Goal: Task Accomplishment & Management: Use online tool/utility

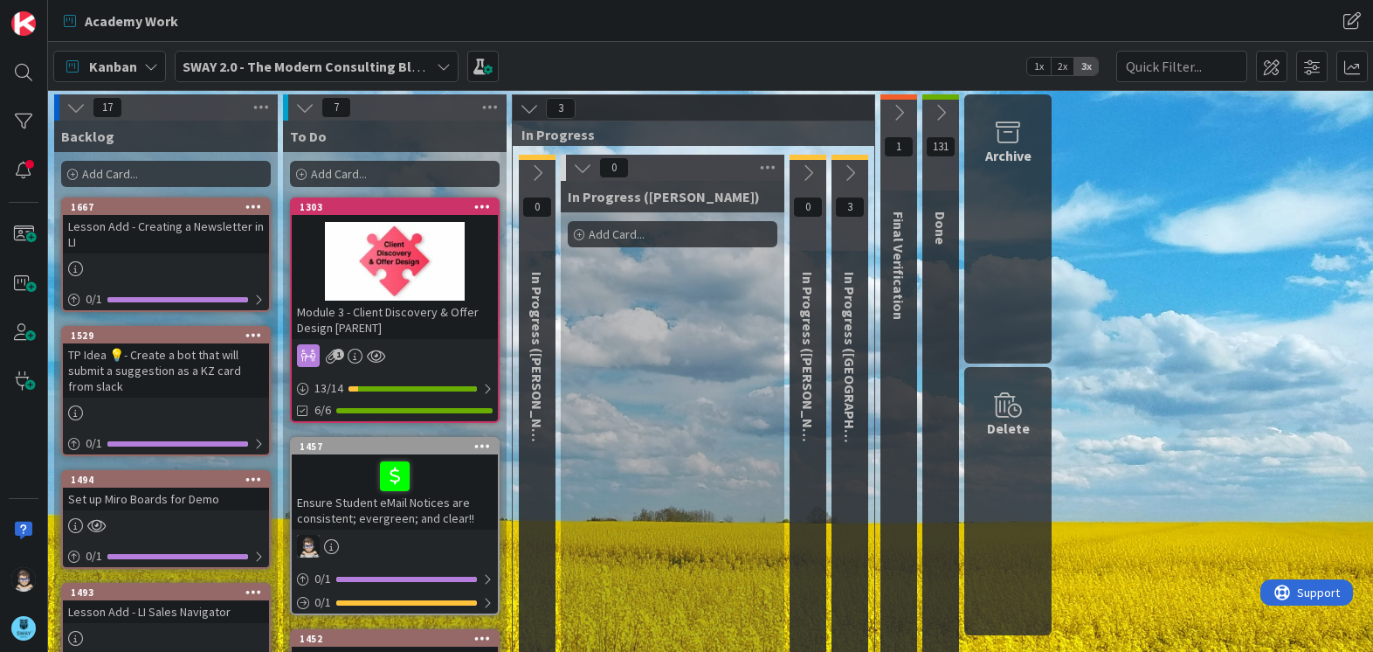
click at [445, 72] on icon at bounding box center [444, 66] width 14 height 14
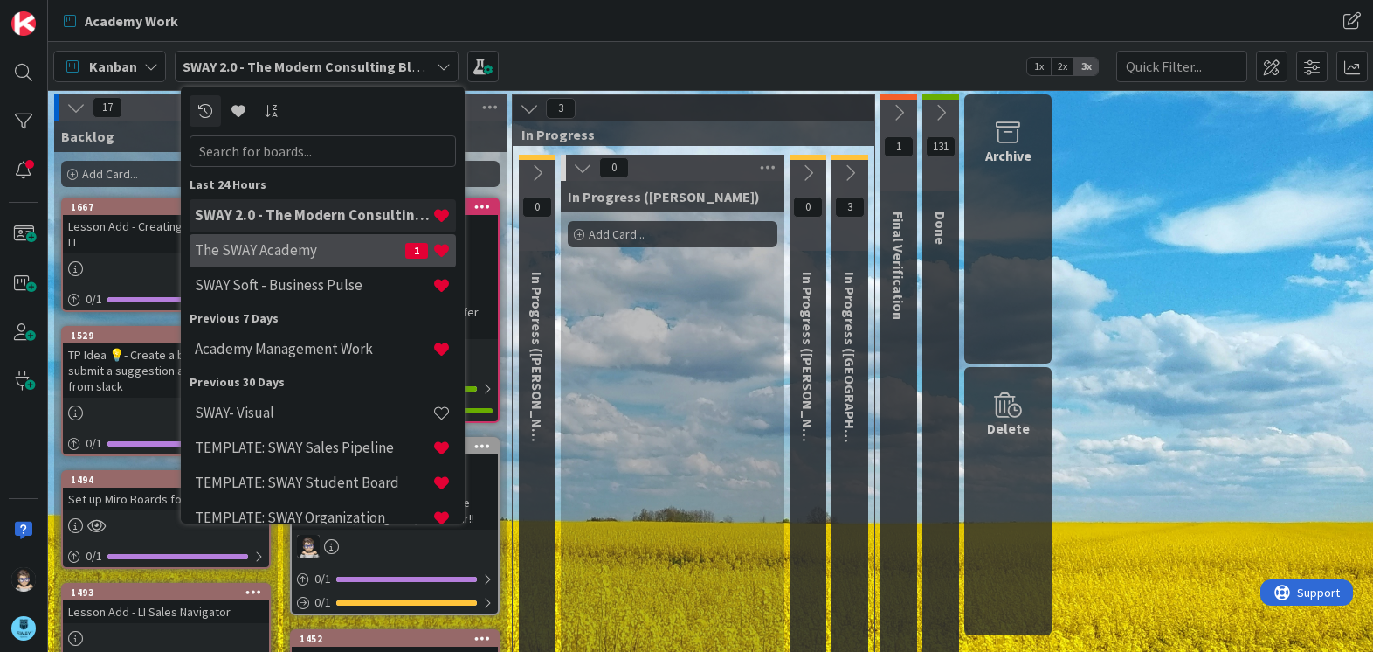
click at [339, 257] on h4 "The SWAY Academy" at bounding box center [300, 249] width 210 height 17
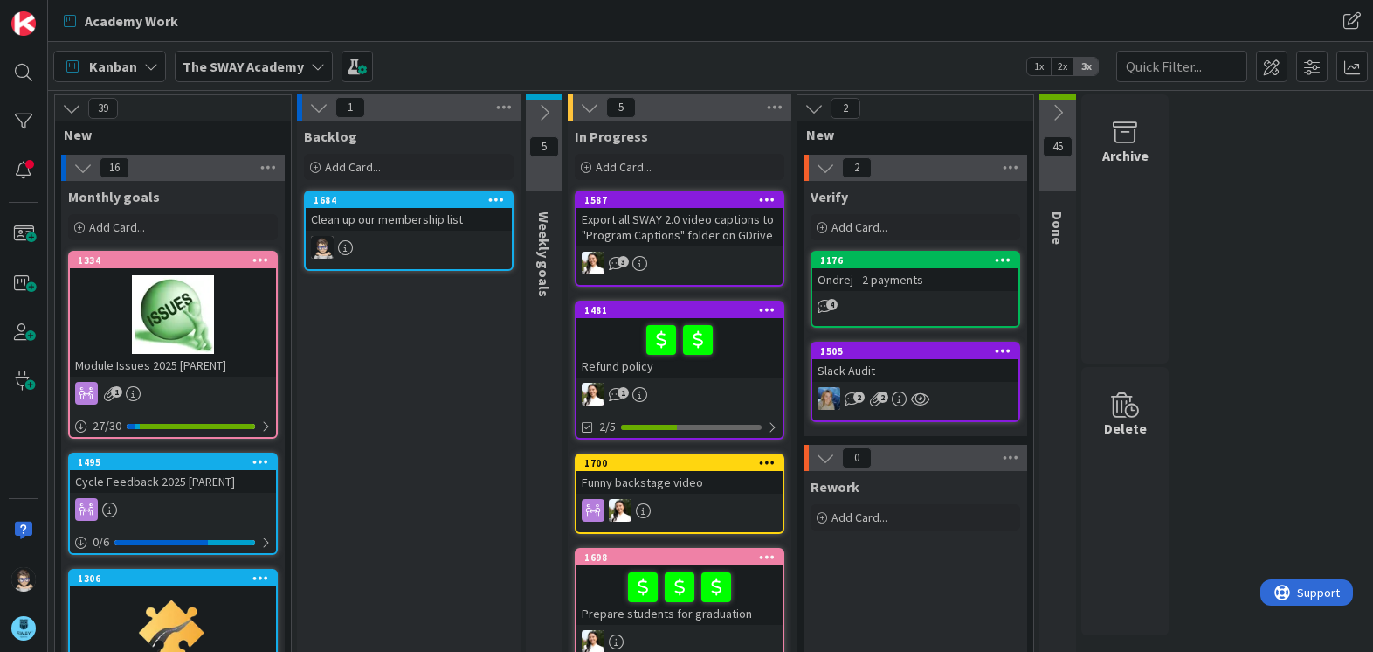
click at [711, 316] on div "1481" at bounding box center [679, 310] width 206 height 16
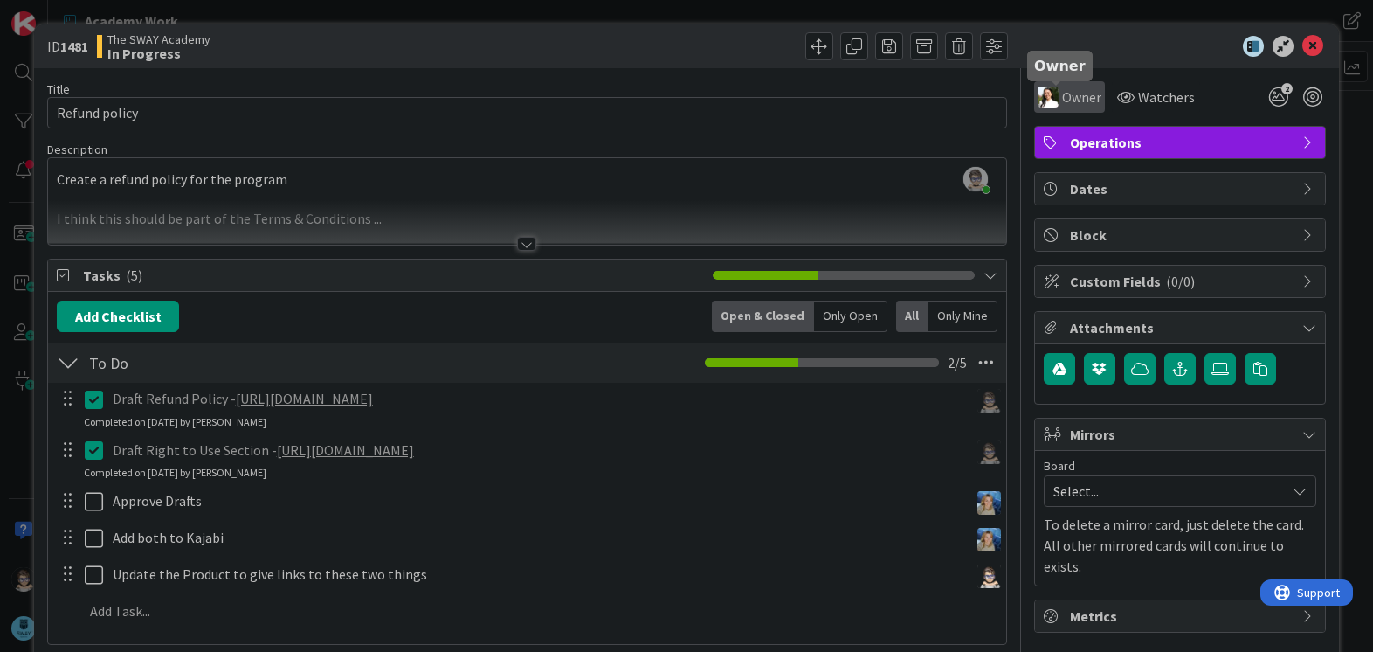
click at [1062, 93] on span "Owner" at bounding box center [1081, 96] width 39 height 21
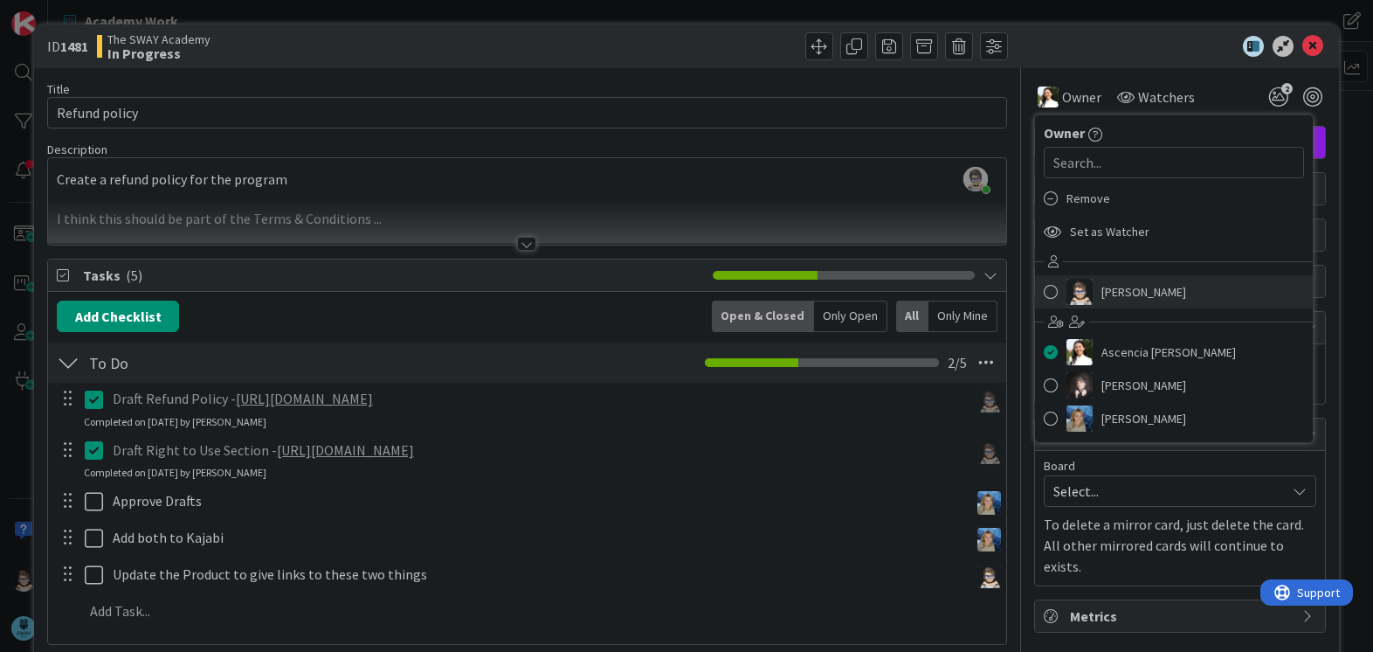
click at [1076, 284] on img at bounding box center [1079, 292] width 26 height 26
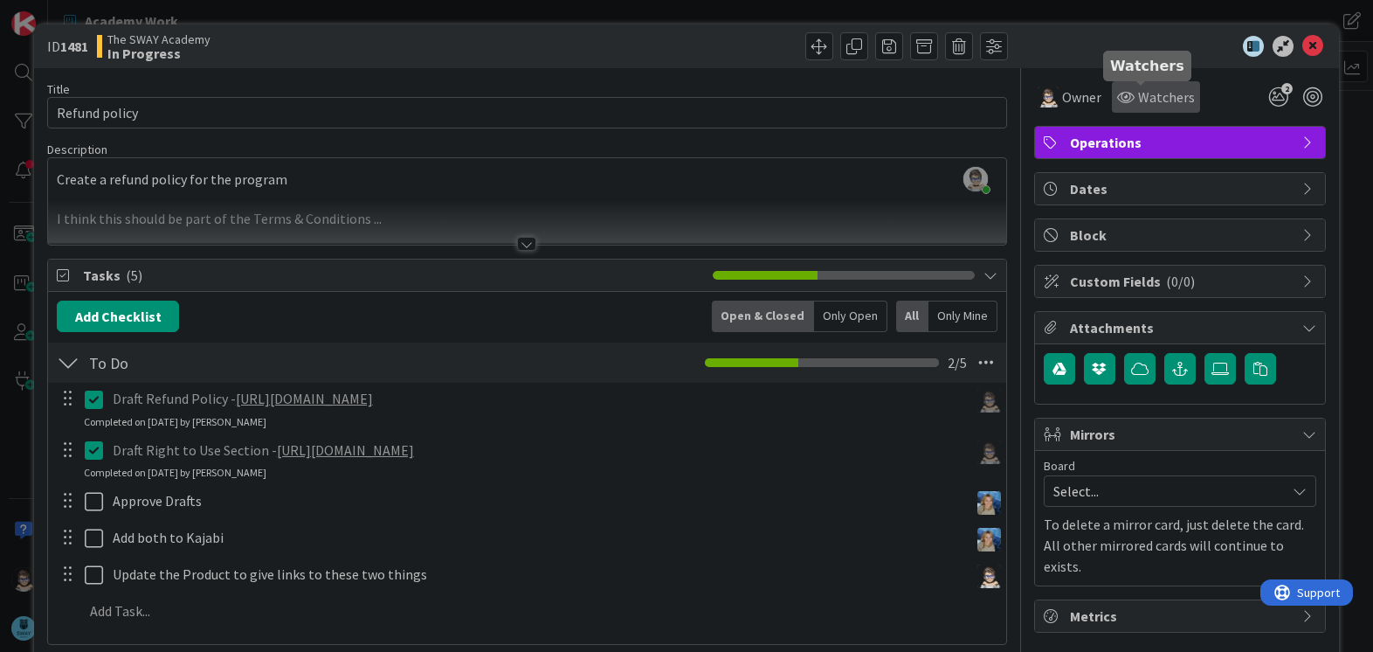
click at [1144, 97] on span "Watchers" at bounding box center [1166, 96] width 57 height 21
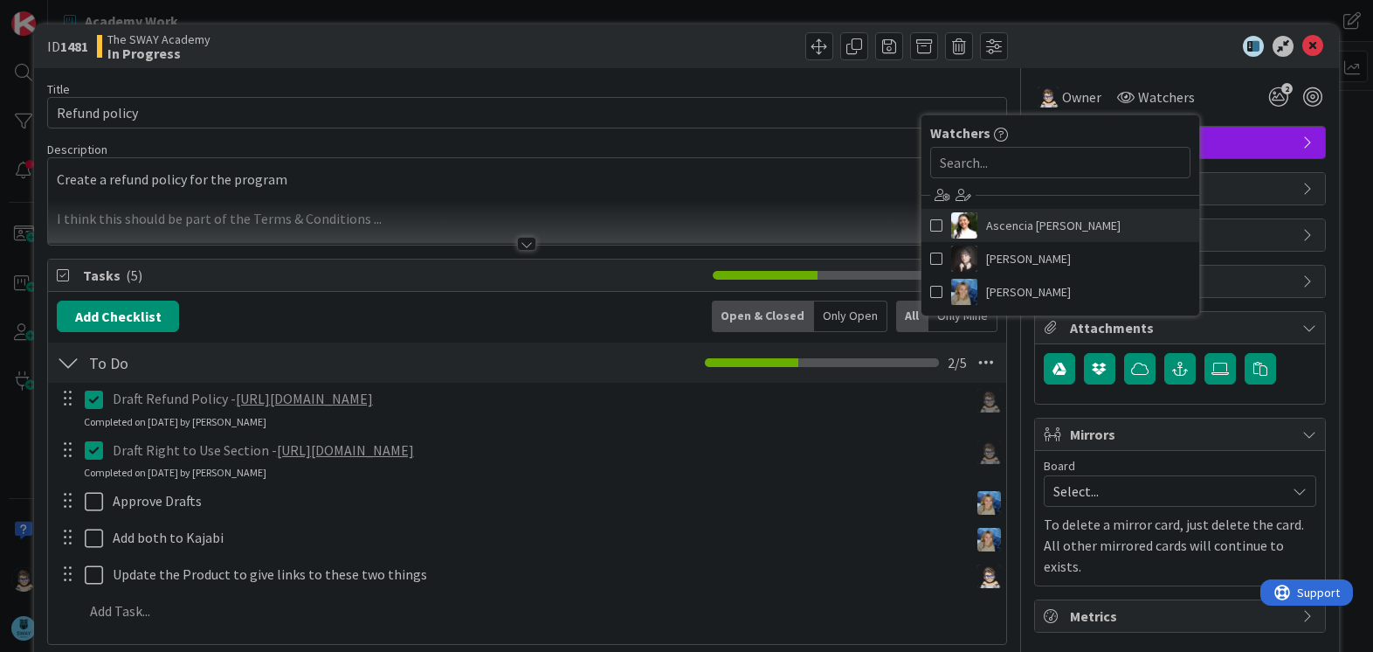
click at [930, 221] on span at bounding box center [936, 225] width 12 height 26
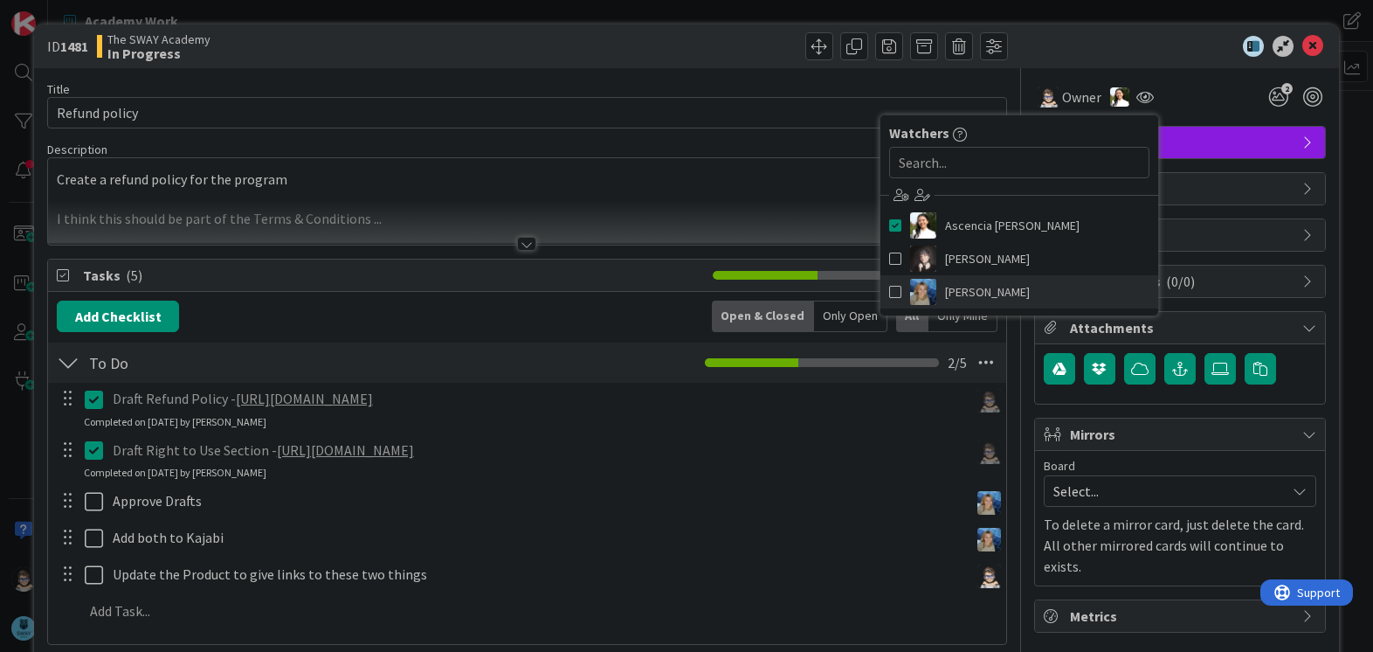
click at [889, 292] on span at bounding box center [895, 292] width 12 height 26
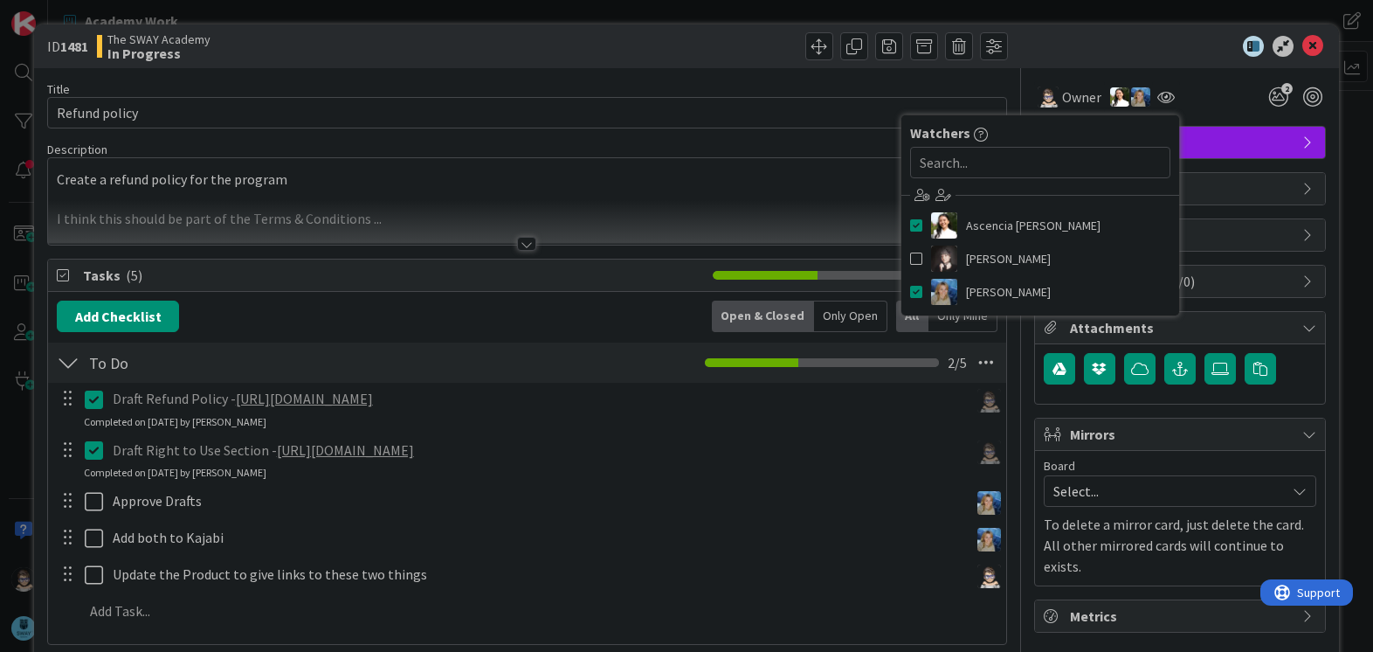
click at [1183, 92] on div "Owner Owner Remove Set as Watcher [PERSON_NAME] Ascencia [PERSON_NAME] [PERSON_…" at bounding box center [1180, 96] width 292 height 31
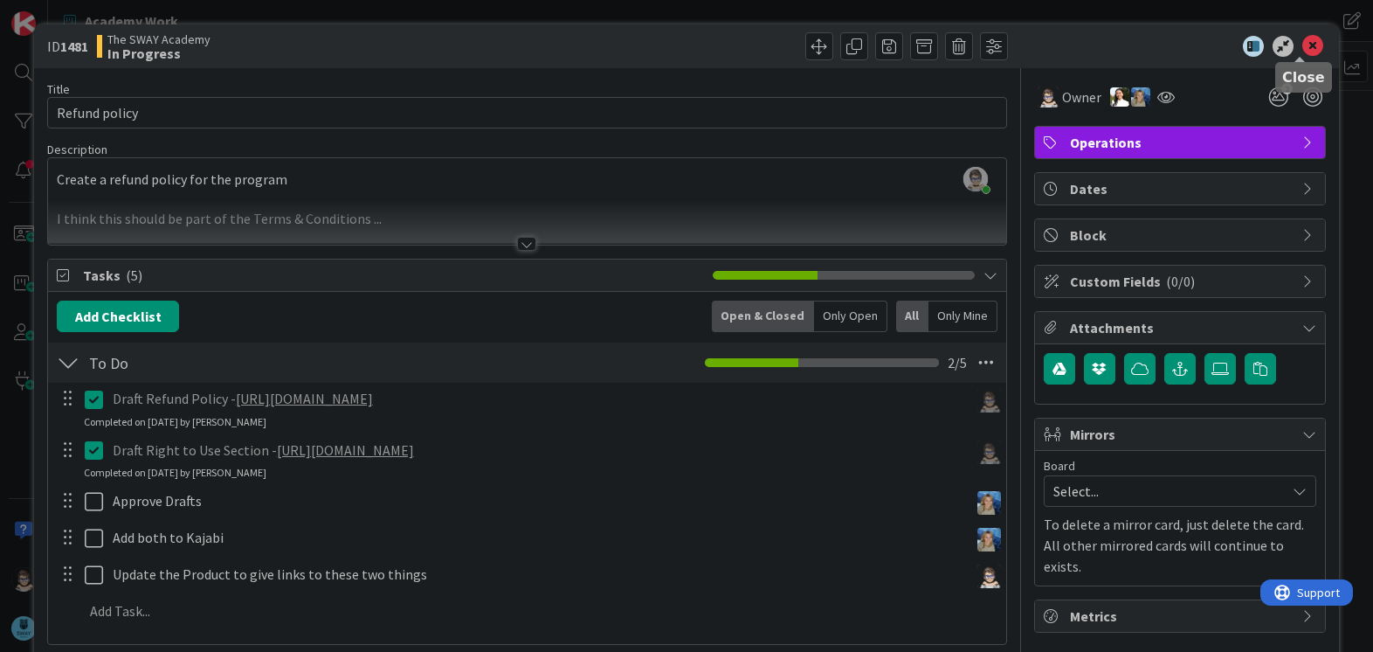
click at [1307, 43] on icon at bounding box center [1312, 46] width 21 height 21
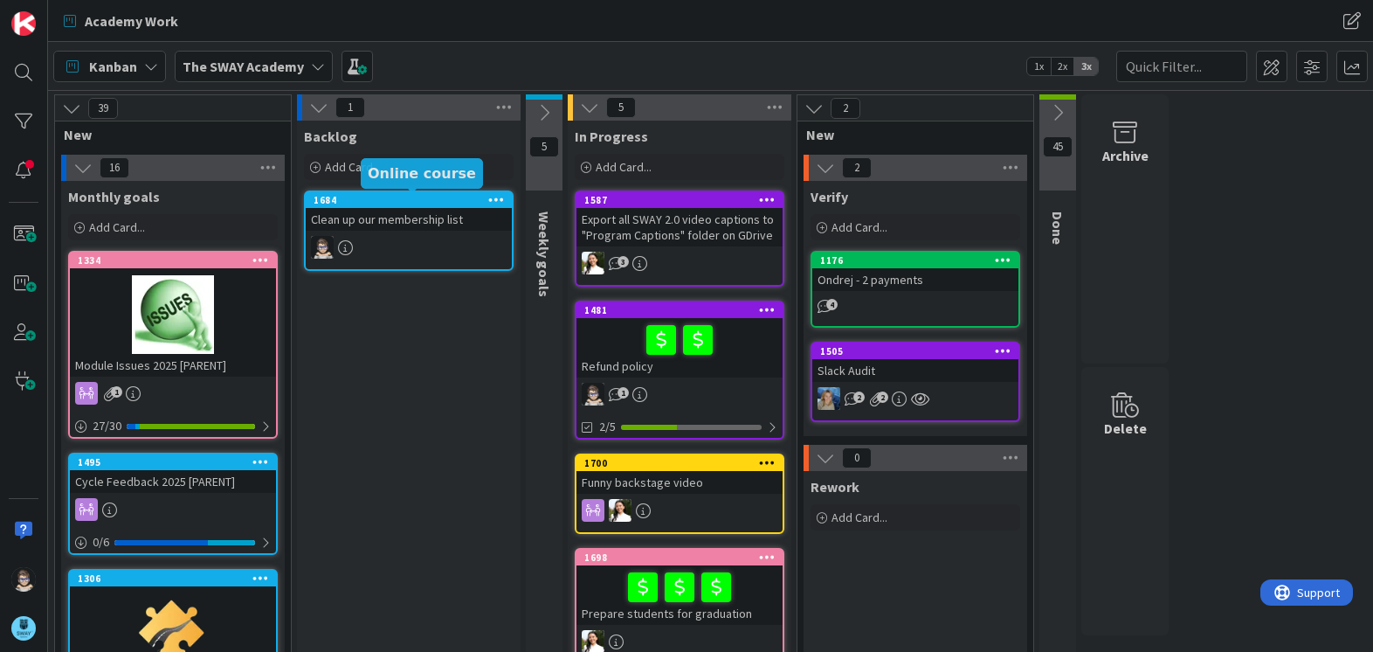
click at [419, 197] on div "1684" at bounding box center [413, 200] width 198 height 12
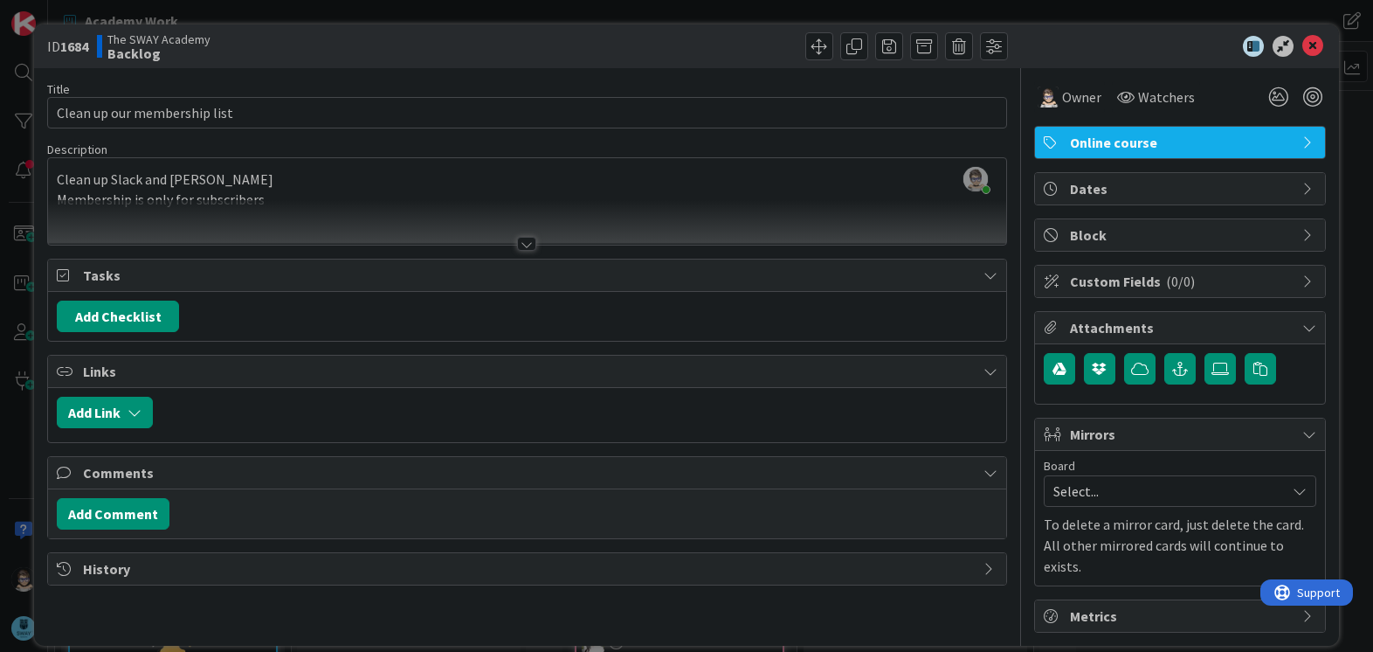
click at [521, 245] on div at bounding box center [526, 244] width 19 height 14
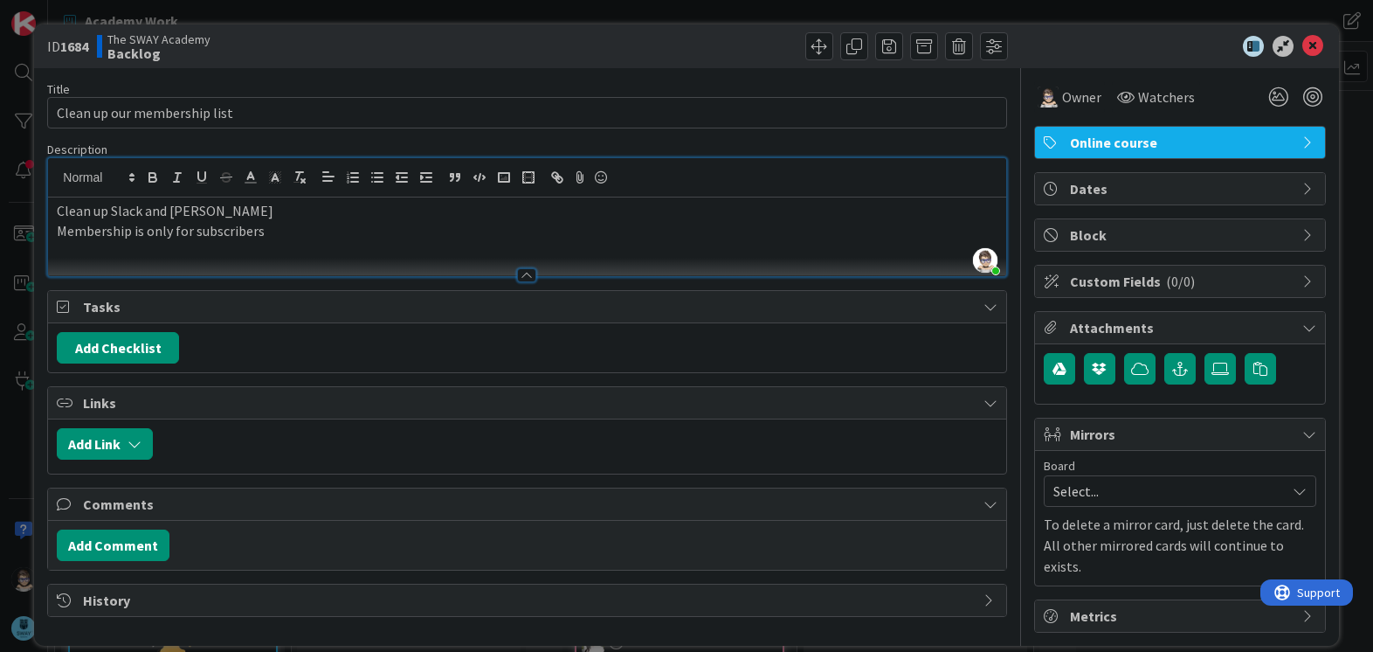
click at [301, 226] on p "Membership is only for subscribers" at bounding box center [527, 231] width 940 height 20
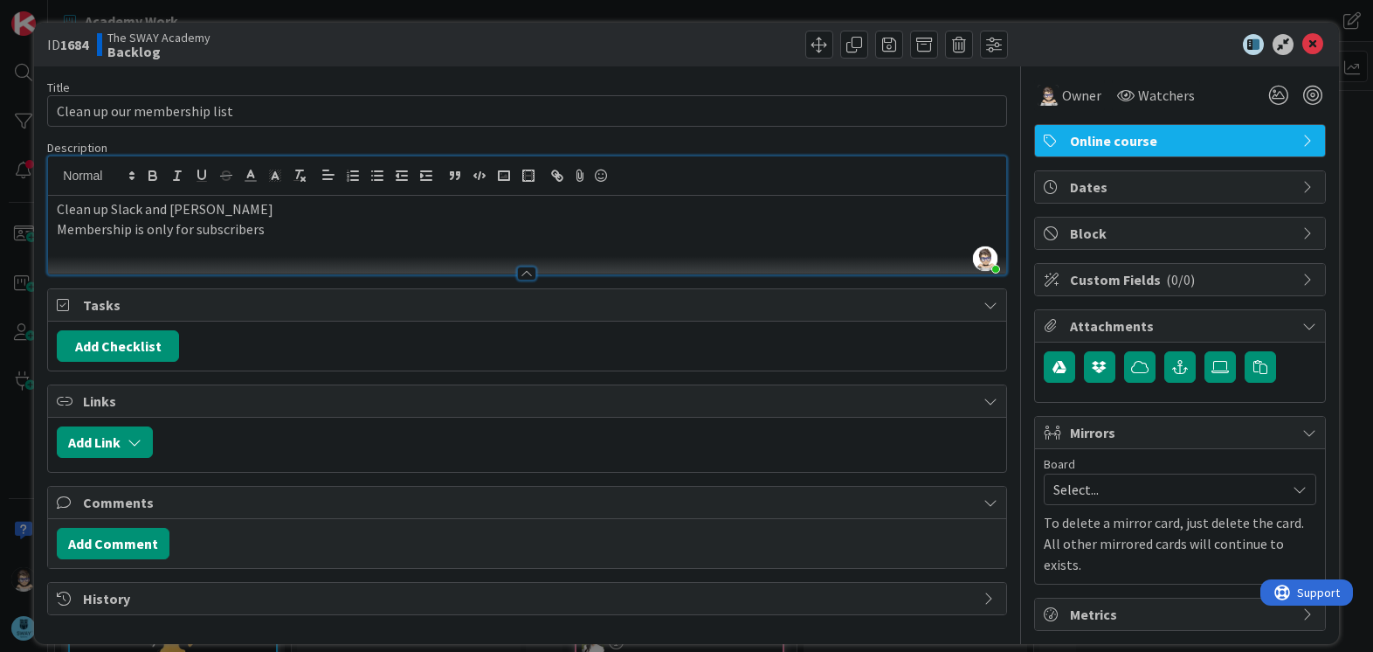
scroll to position [3, 0]
click at [136, 438] on icon "button" at bounding box center [135, 441] width 14 height 14
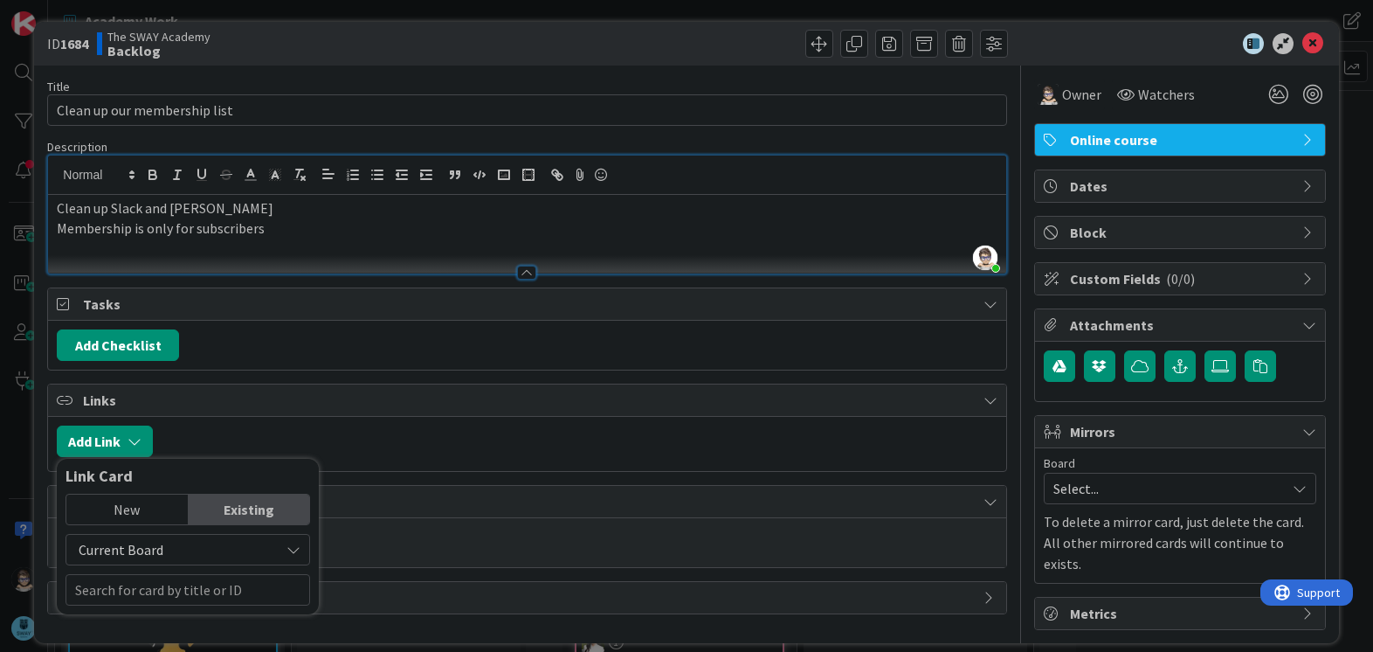
click at [295, 548] on icon at bounding box center [293, 549] width 14 height 14
click at [245, 507] on div "Existing" at bounding box center [249, 509] width 121 height 30
click at [196, 593] on input "text" at bounding box center [188, 589] width 245 height 31
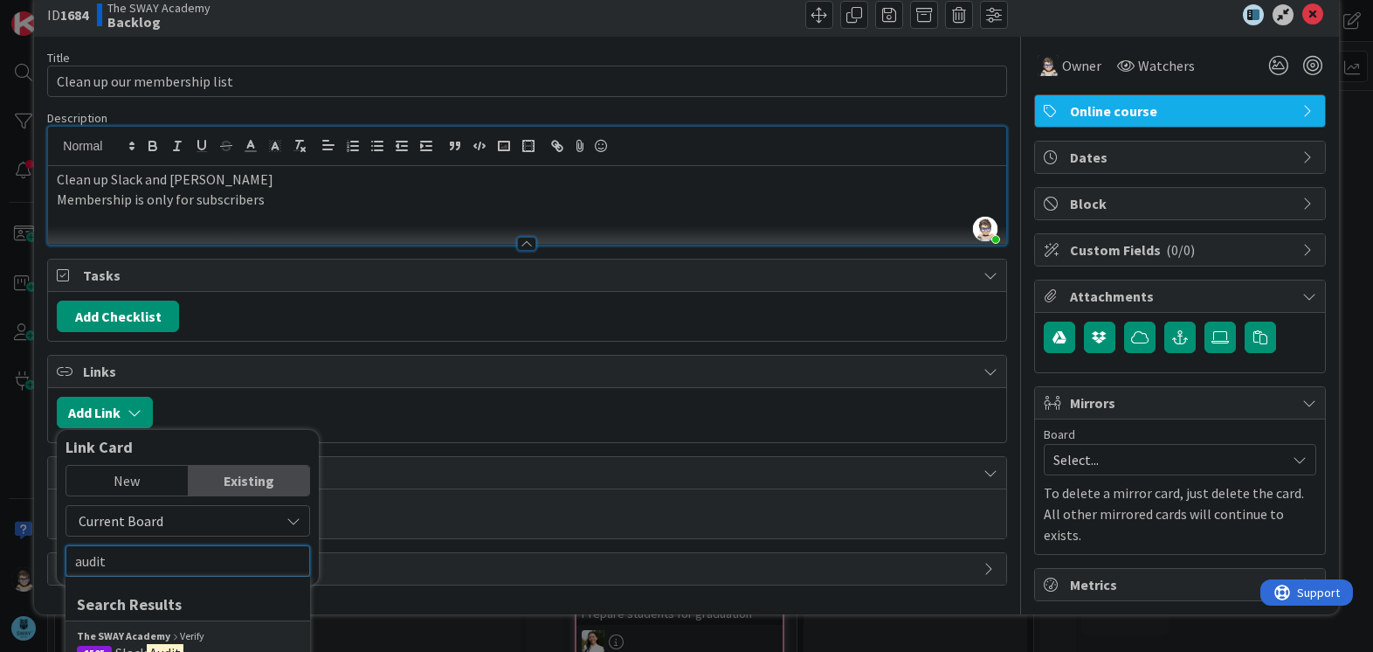
scroll to position [48, 0]
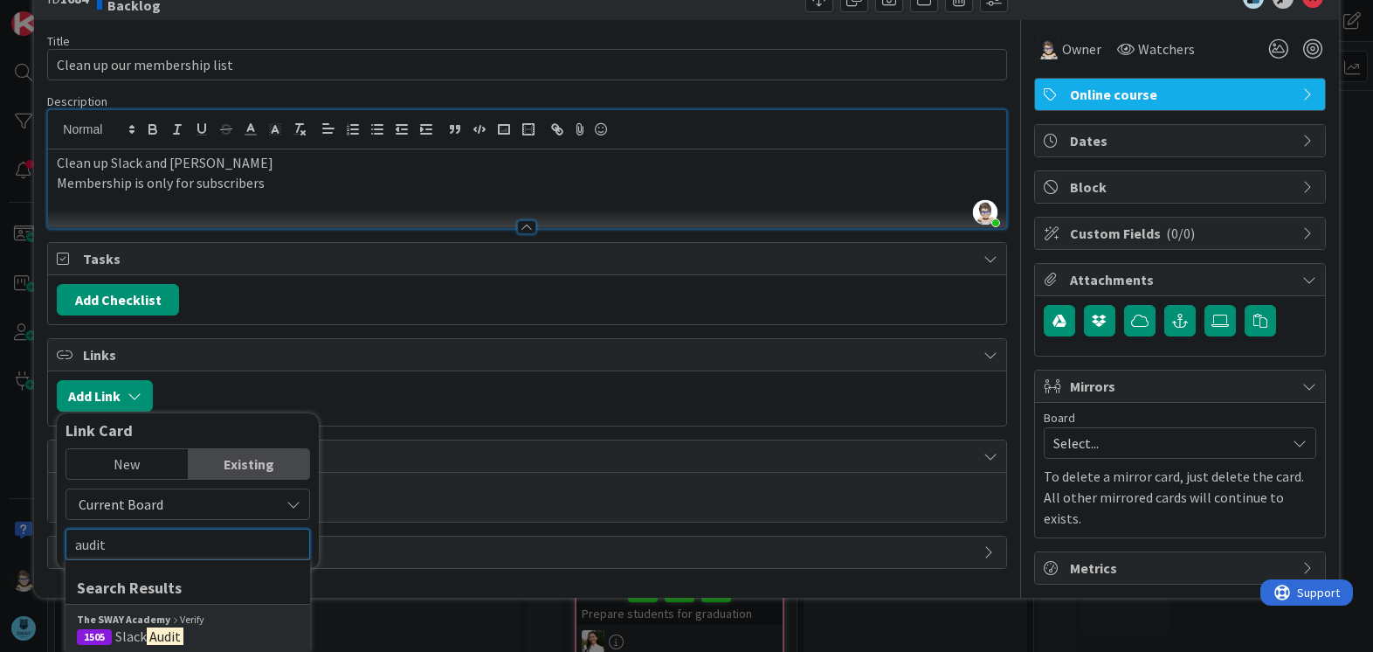
type input "audit"
click at [131, 632] on span "Slack" at bounding box center [130, 635] width 31 height 17
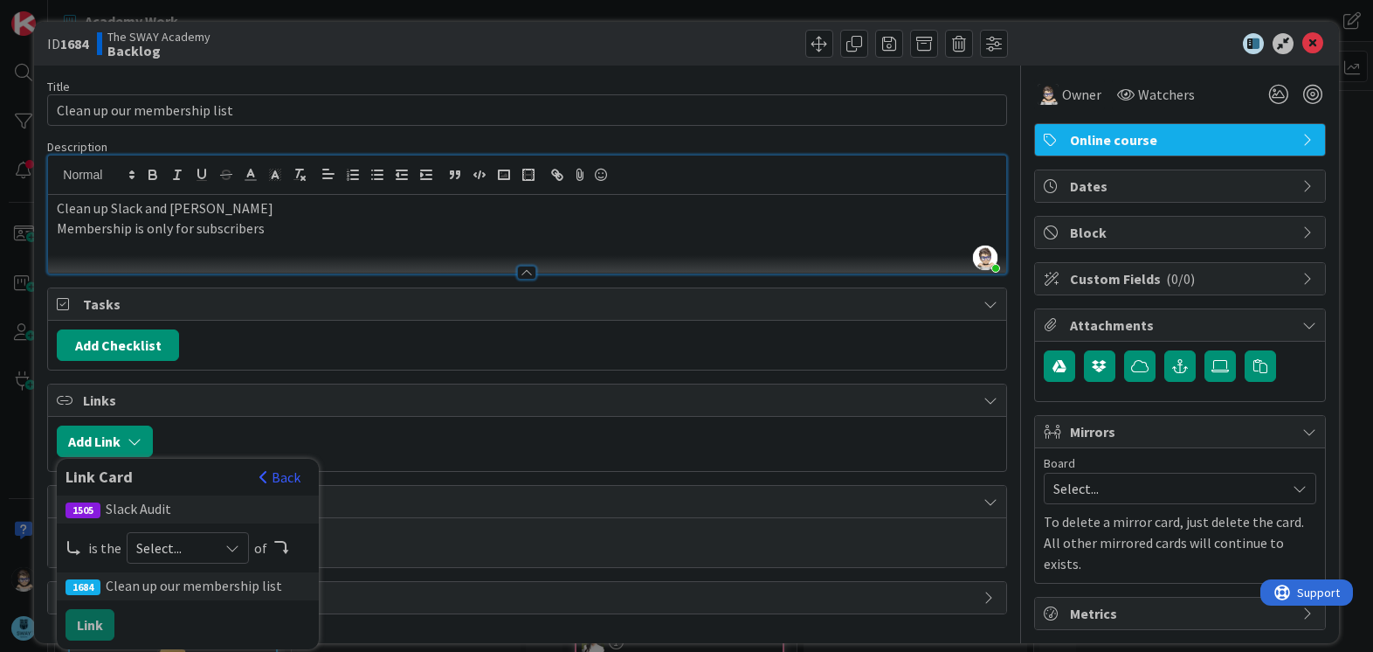
click at [236, 547] on icon at bounding box center [232, 548] width 14 height 14
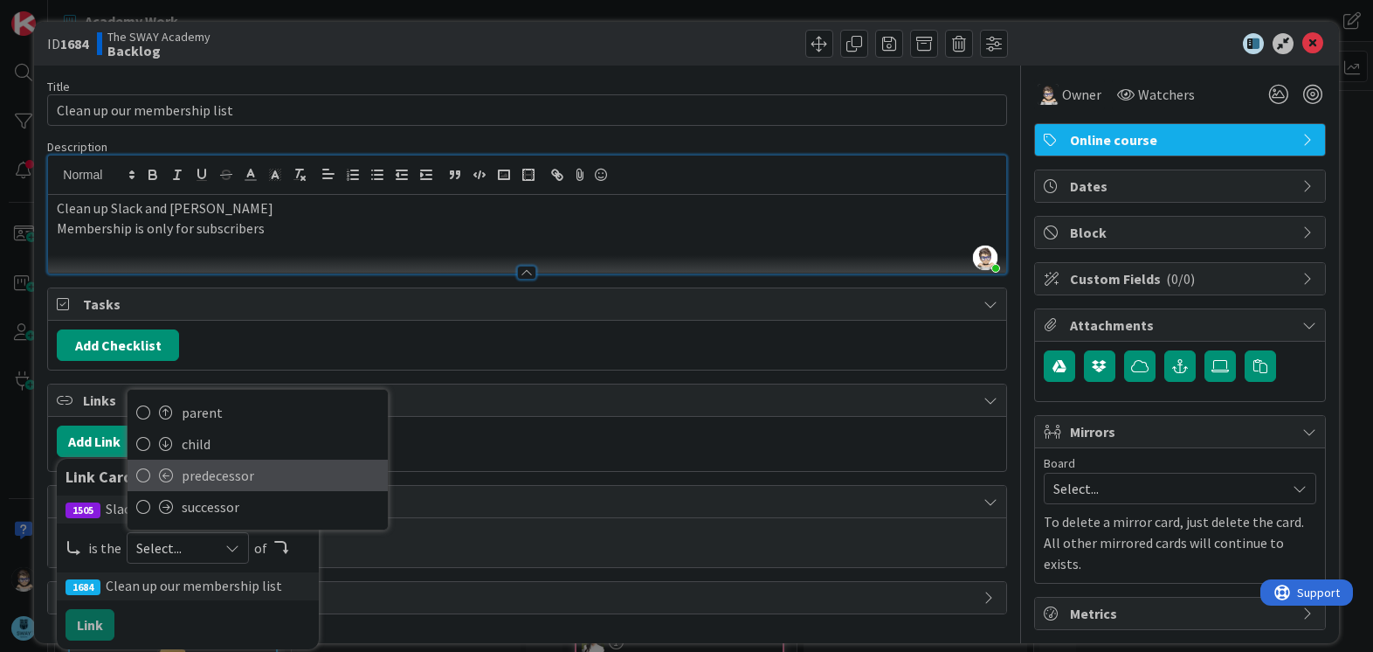
click at [252, 473] on span "predecessor" at bounding box center [280, 475] width 197 height 26
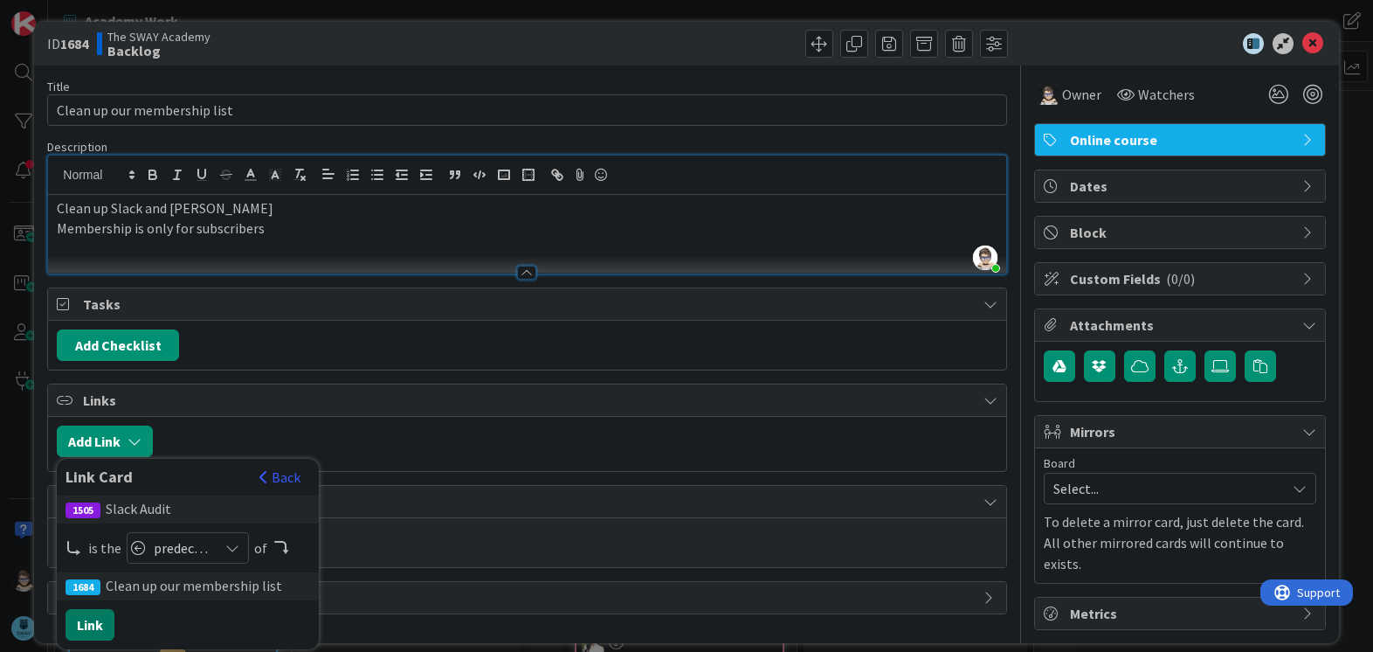
click at [90, 621] on button "Link" at bounding box center [90, 624] width 49 height 31
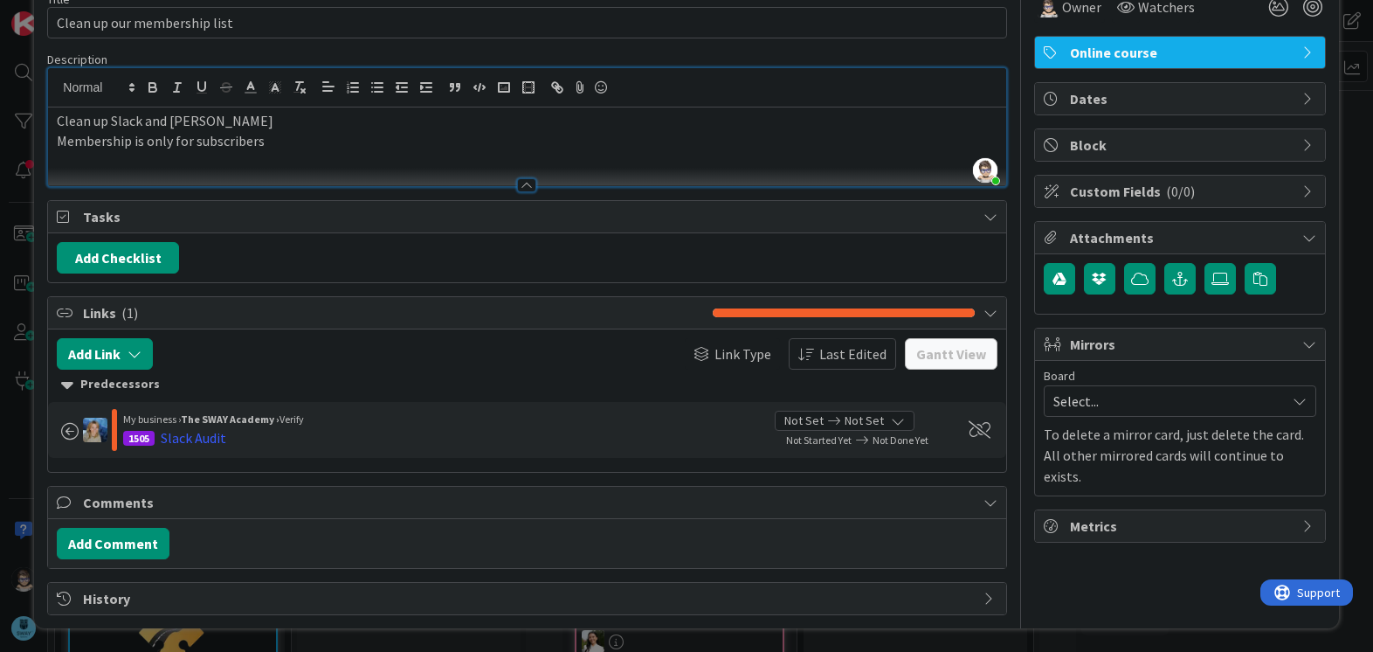
scroll to position [91, 0]
click at [108, 540] on button "Add Comment" at bounding box center [113, 542] width 113 height 31
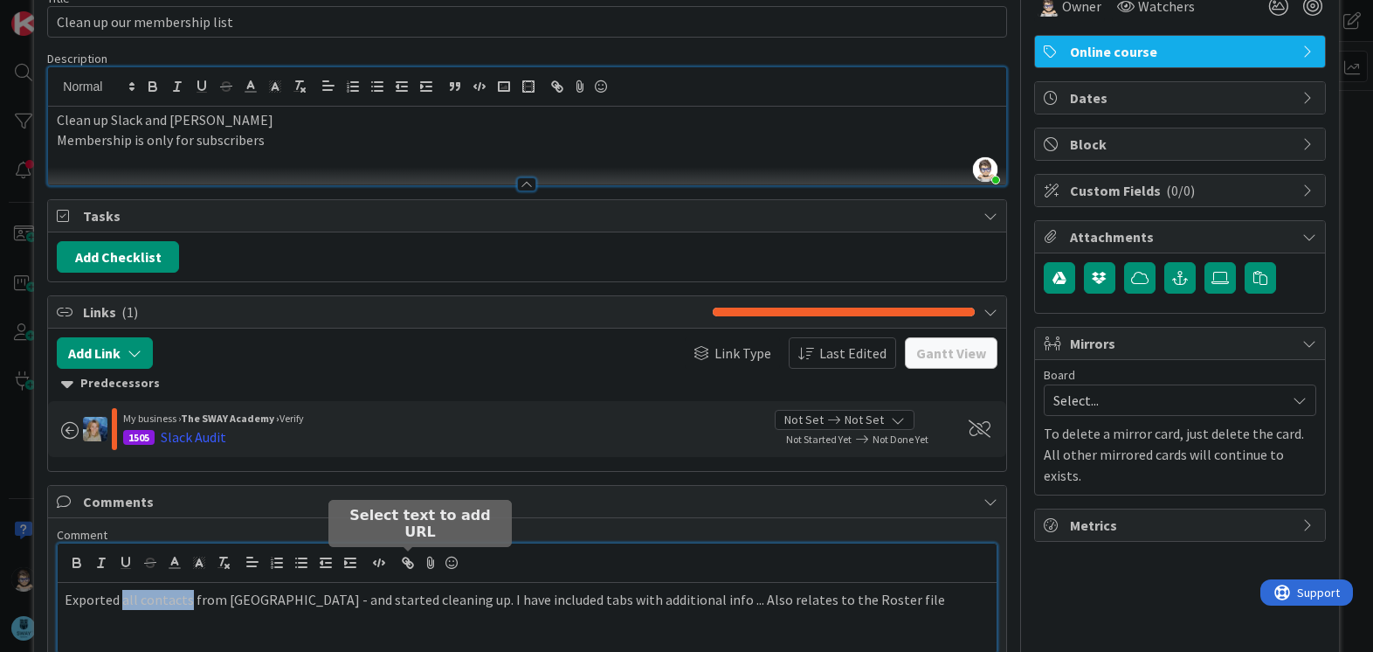
click at [407, 558] on icon "button" at bounding box center [406, 560] width 6 height 6
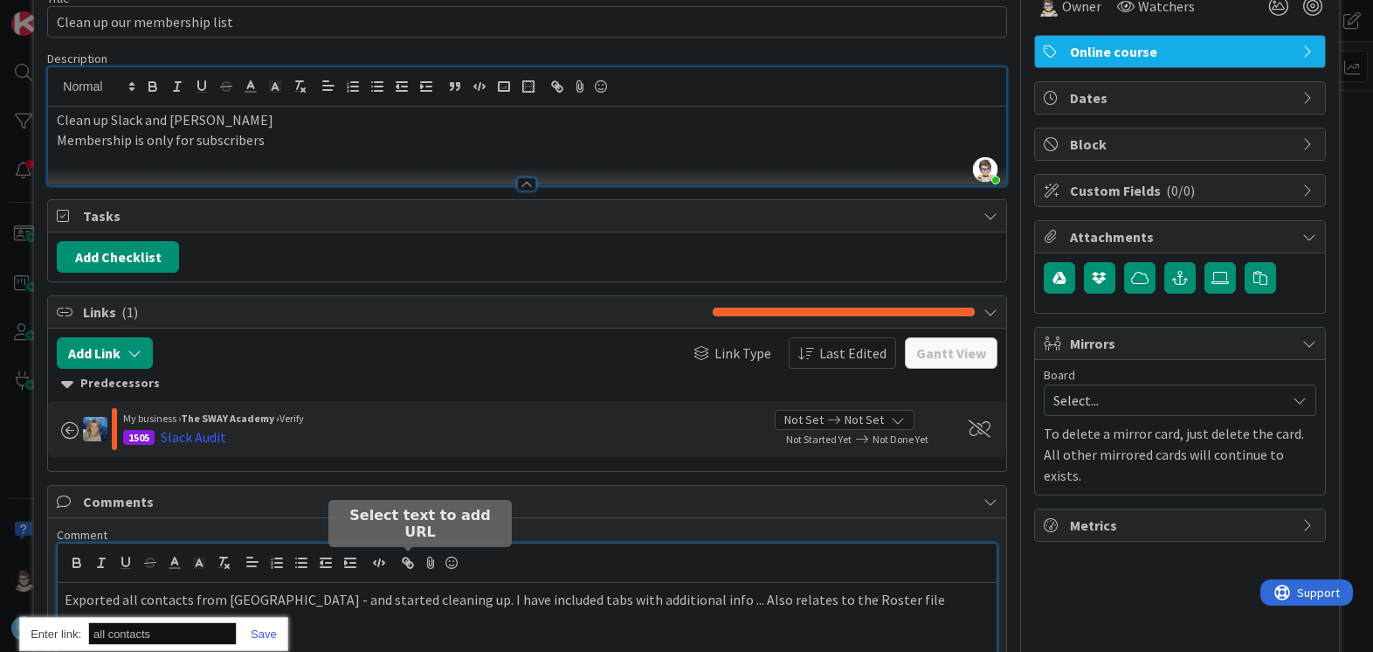
paste input "[URL][DOMAIN_NAME]"
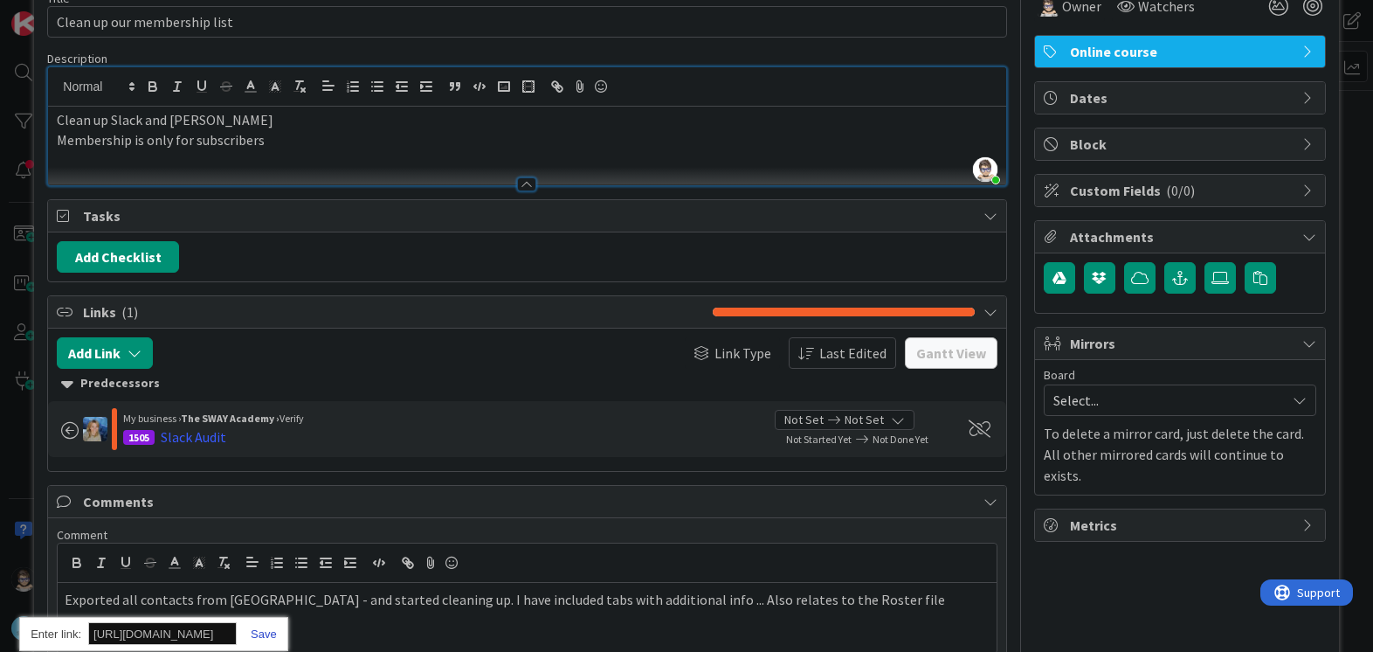
scroll to position [0, 0]
click at [268, 638] on link at bounding box center [257, 633] width 40 height 13
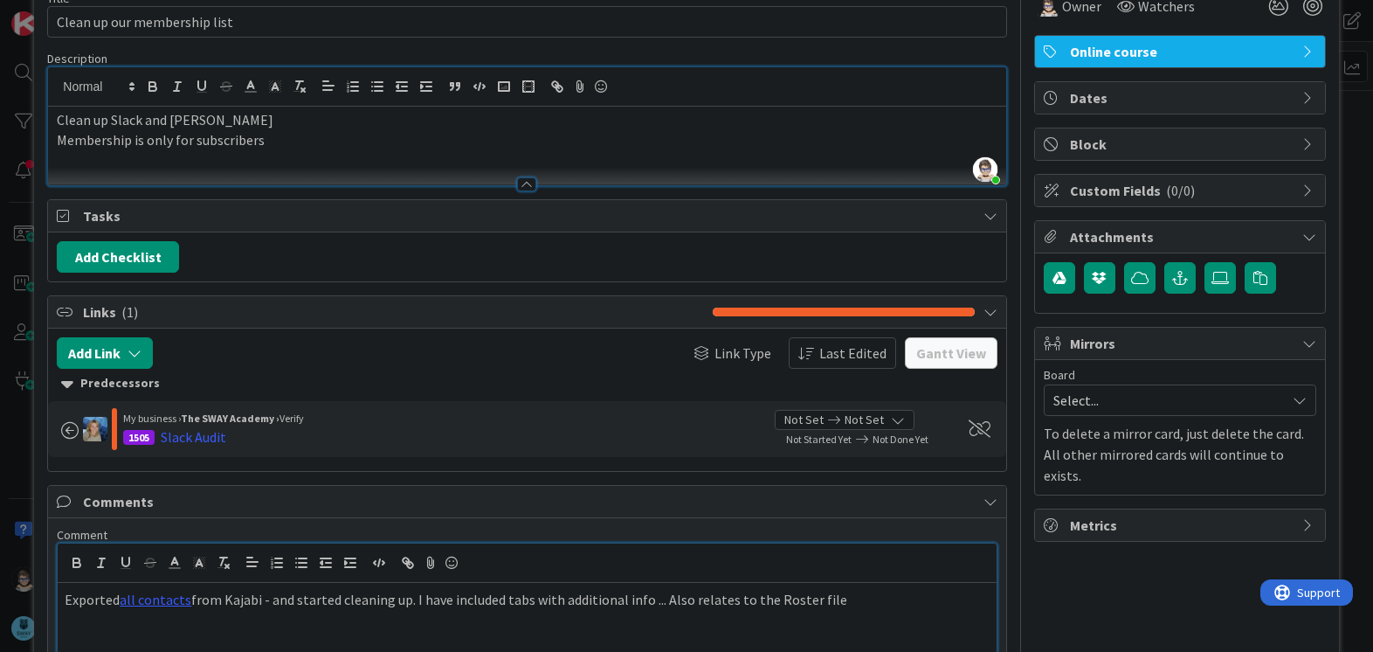
click at [874, 602] on p "Exported all contacts from [GEOGRAPHIC_DATA] - and started cleaning up. I have …" at bounding box center [527, 600] width 924 height 20
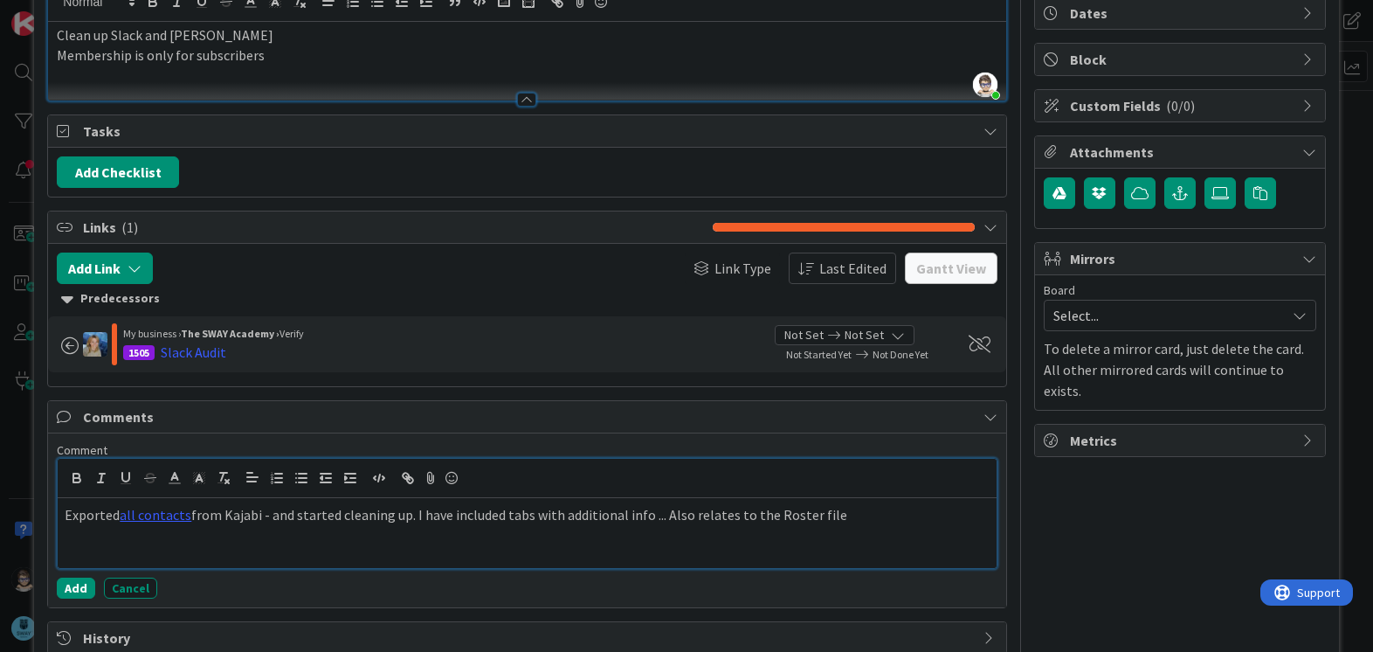
scroll to position [176, 0]
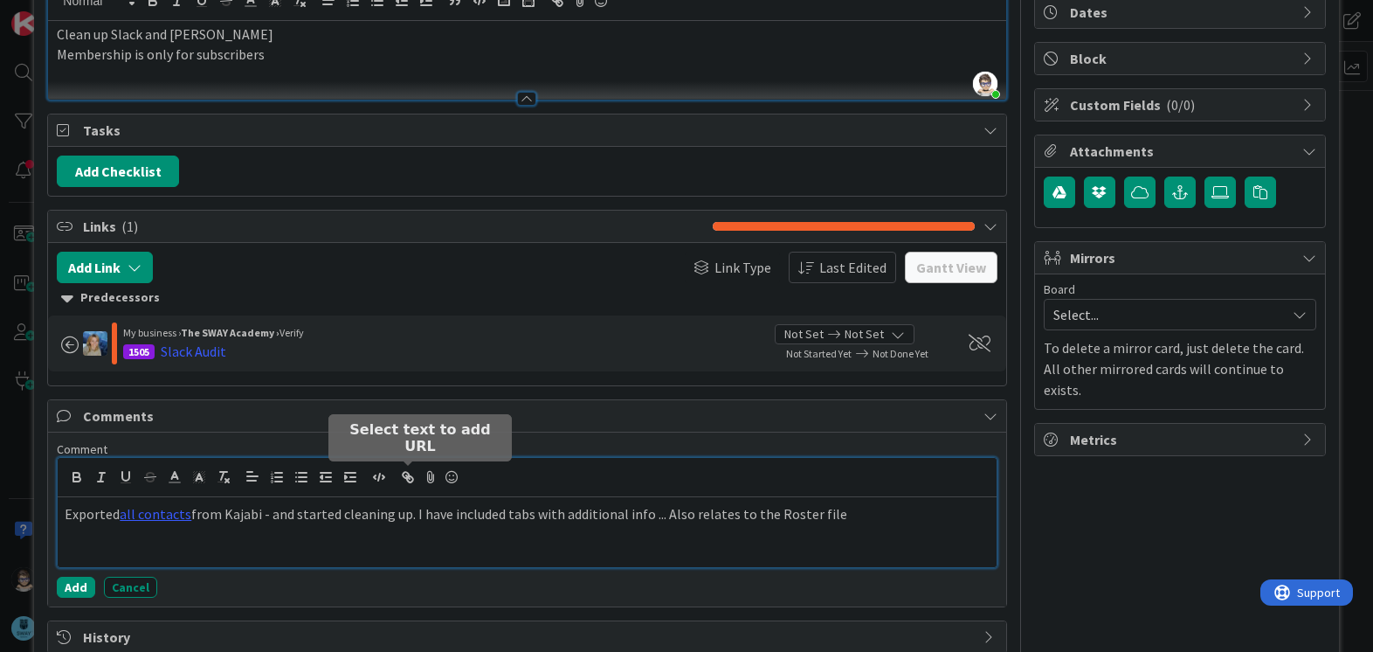
click at [408, 479] on icon "button" at bounding box center [408, 477] width 16 height 16
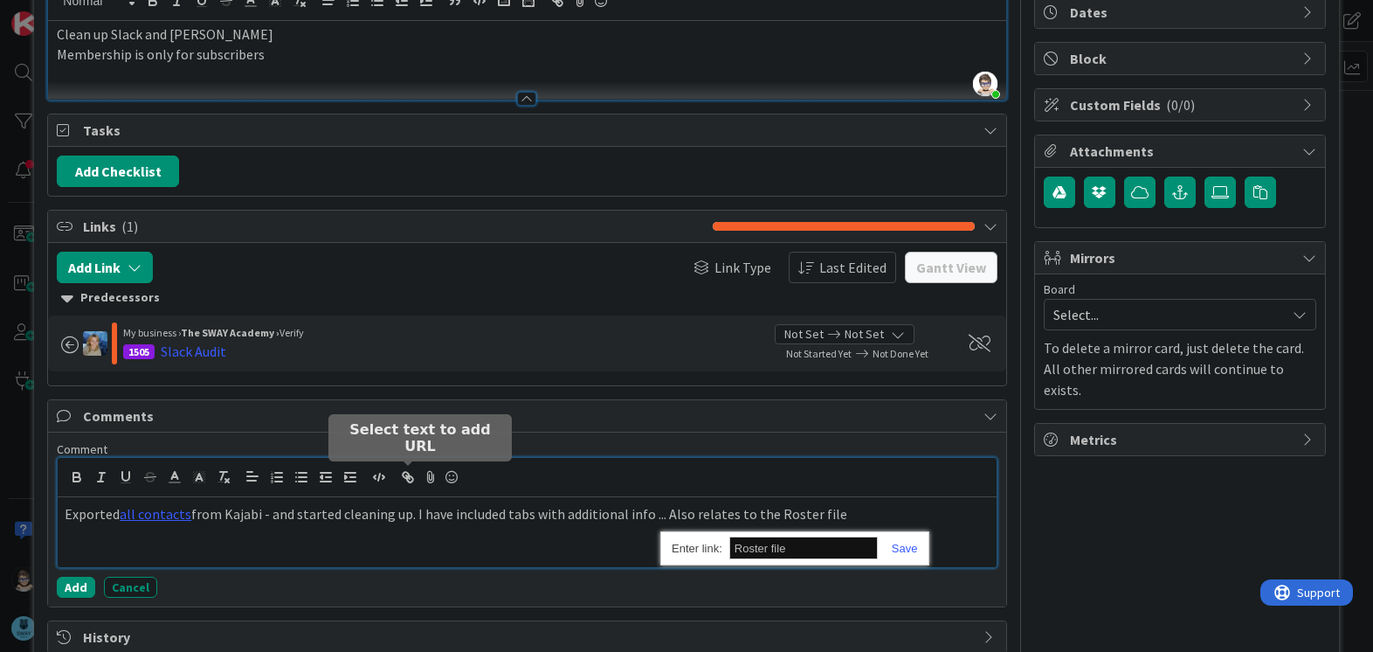
paste input "[URL][DOMAIN_NAME]"
type input "[URL][DOMAIN_NAME]"
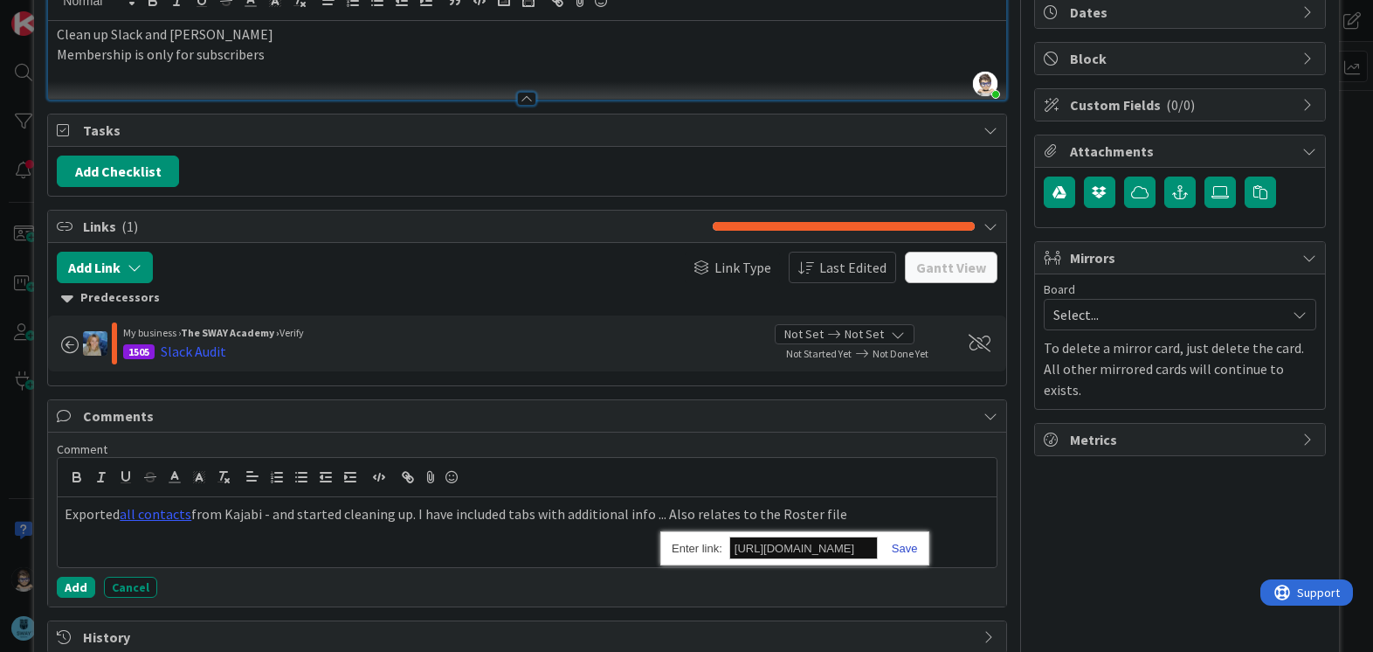
click at [900, 550] on link at bounding box center [898, 547] width 40 height 13
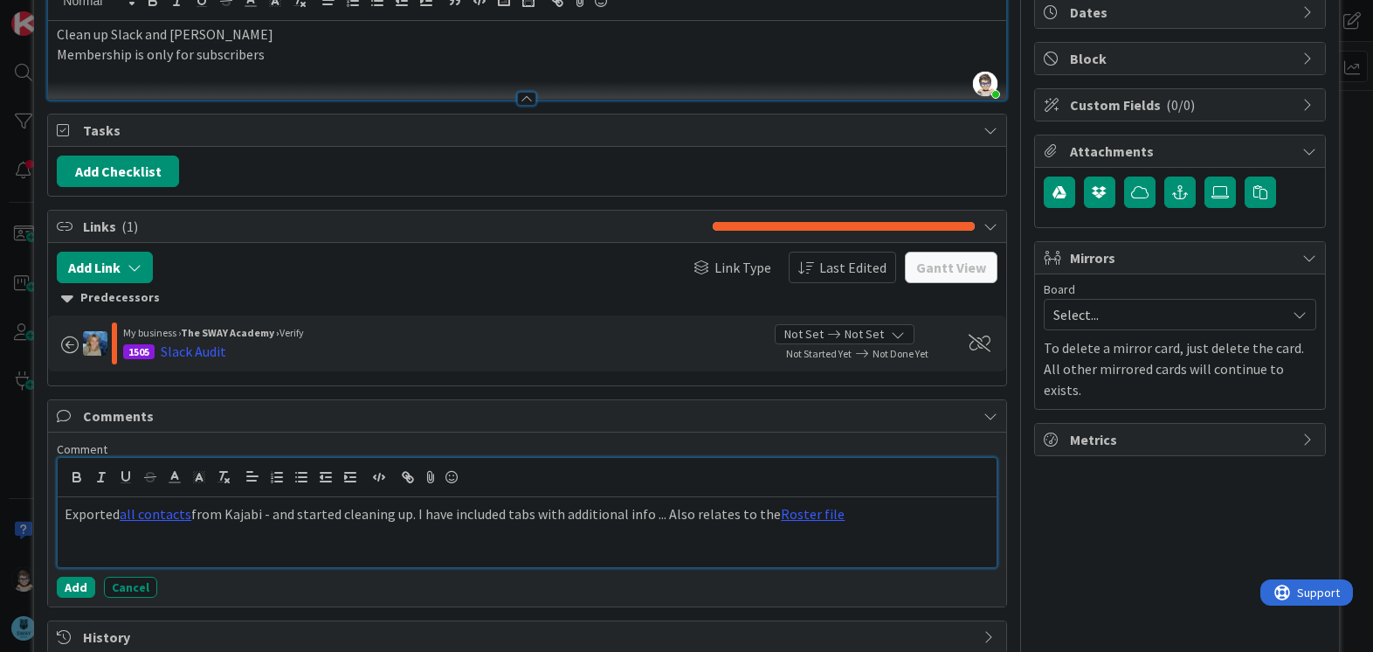
click at [894, 517] on p "Exported all contacts from [GEOGRAPHIC_DATA] - and started cleaning up. I have …" at bounding box center [527, 514] width 924 height 20
click at [81, 585] on button "Add" at bounding box center [76, 586] width 38 height 21
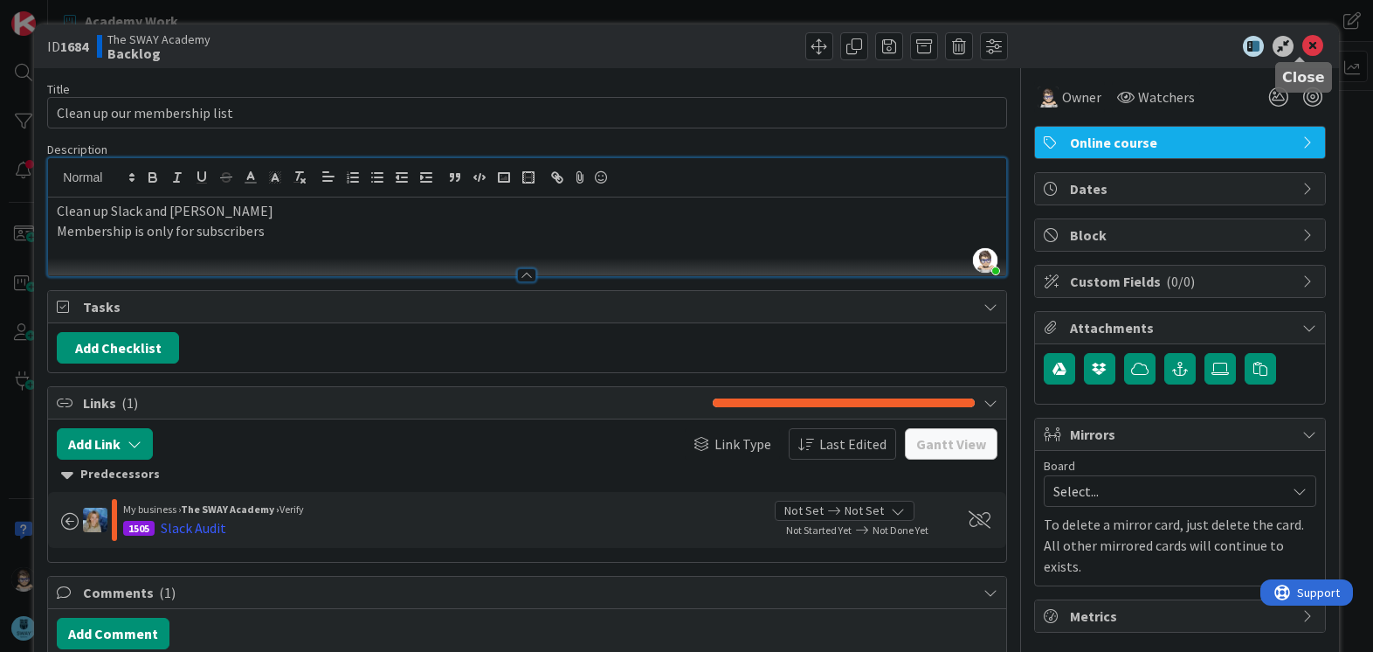
click at [1302, 50] on icon at bounding box center [1312, 46] width 21 height 21
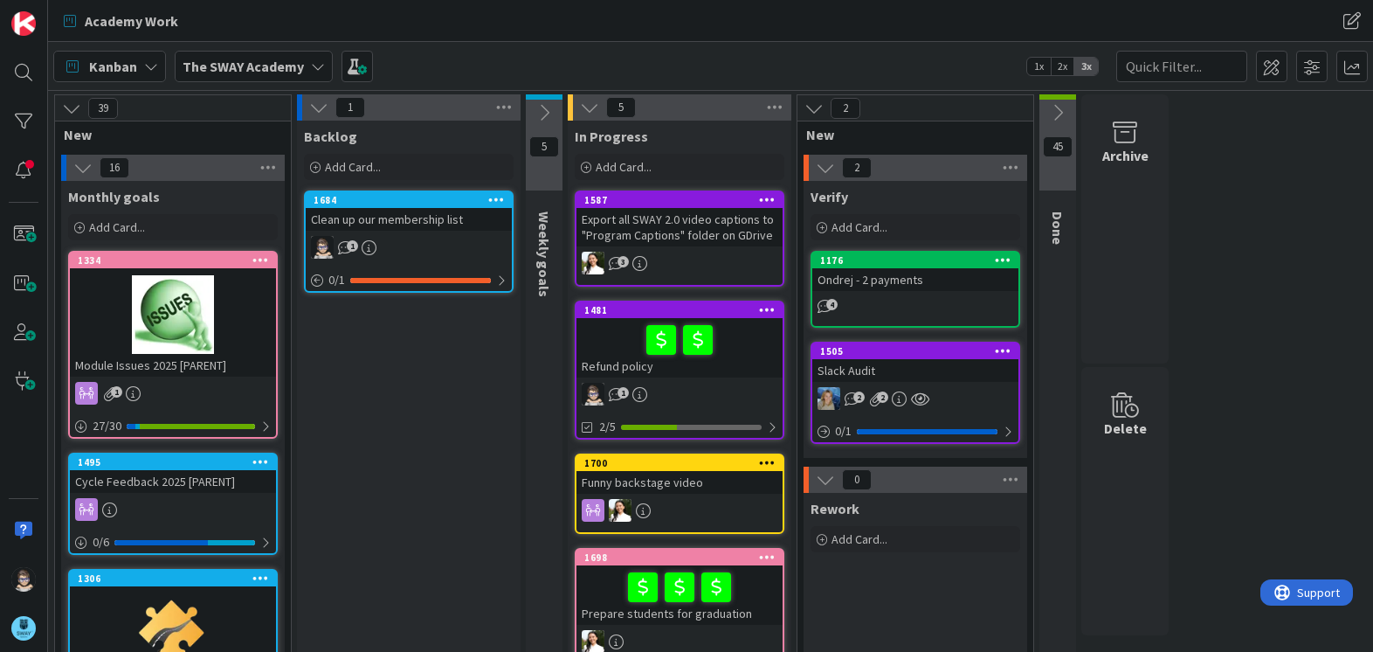
click at [548, 107] on icon at bounding box center [543, 112] width 19 height 19
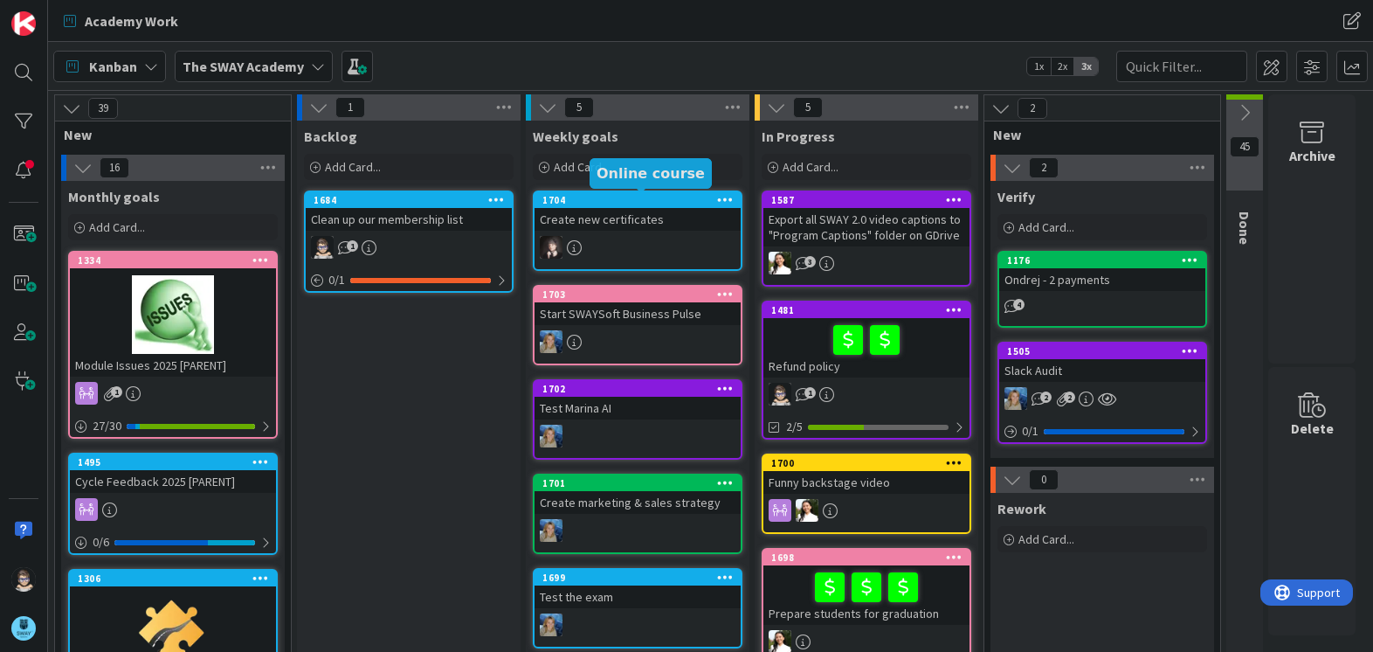
click at [630, 199] on div "1704" at bounding box center [641, 200] width 198 height 12
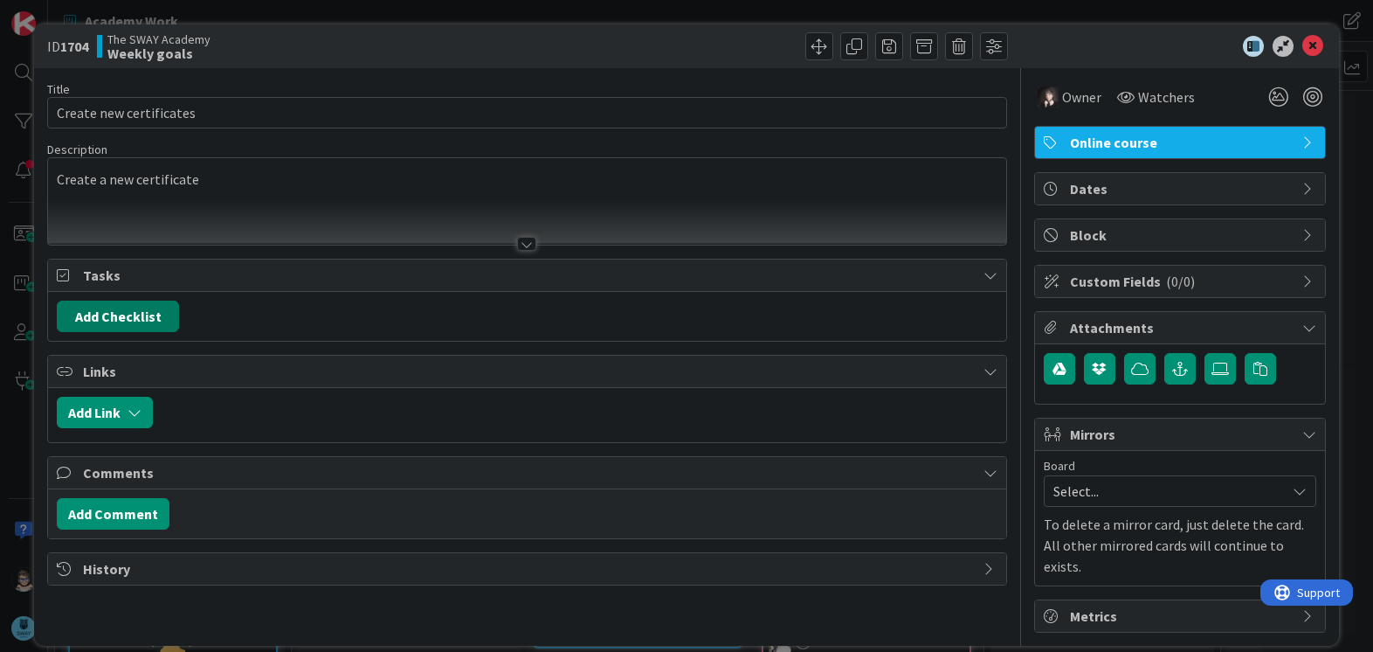
click at [110, 316] on button "Add Checklist" at bounding box center [118, 315] width 122 height 31
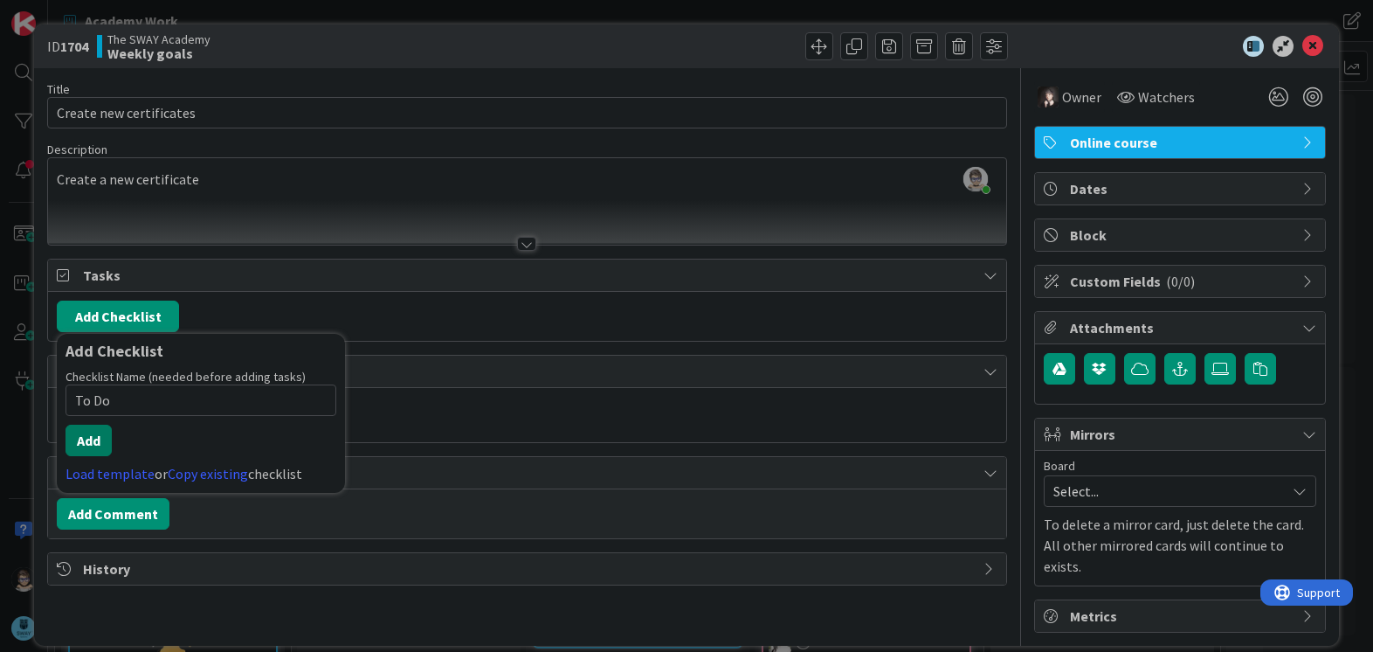
type input "To Do"
click at [99, 452] on button "Add" at bounding box center [89, 439] width 46 height 31
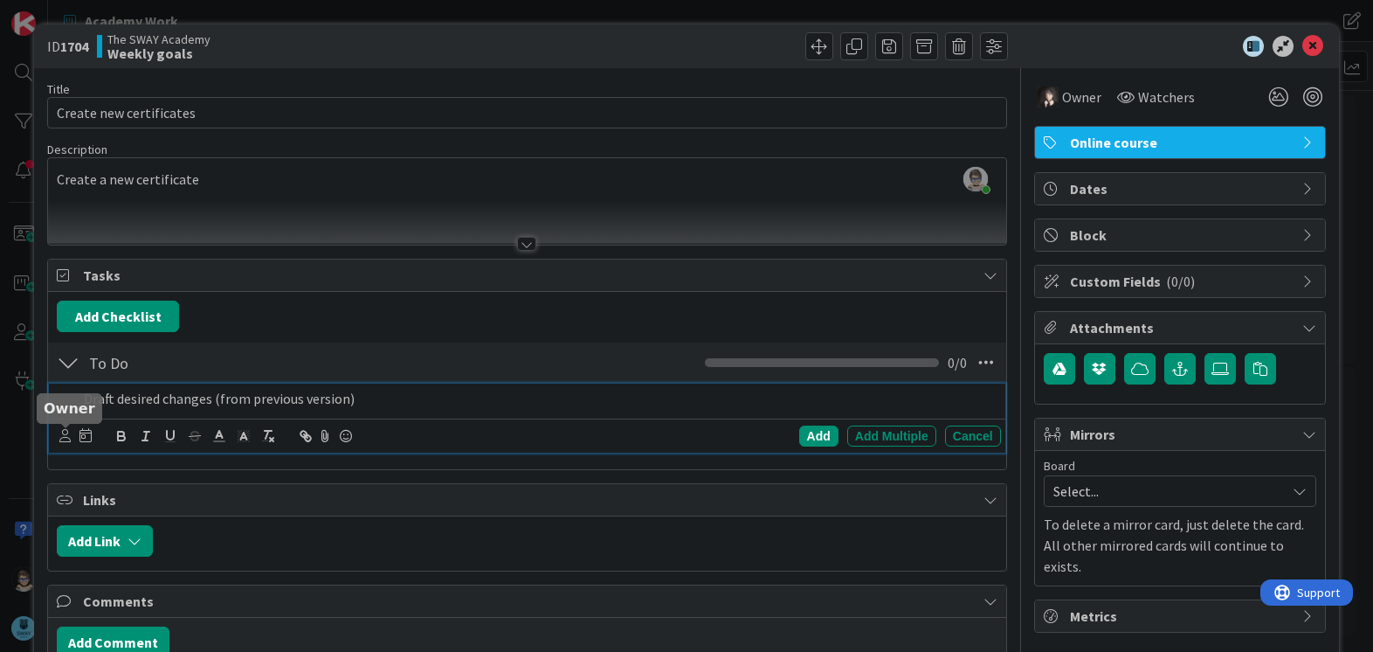
click at [67, 439] on icon at bounding box center [64, 435] width 11 height 13
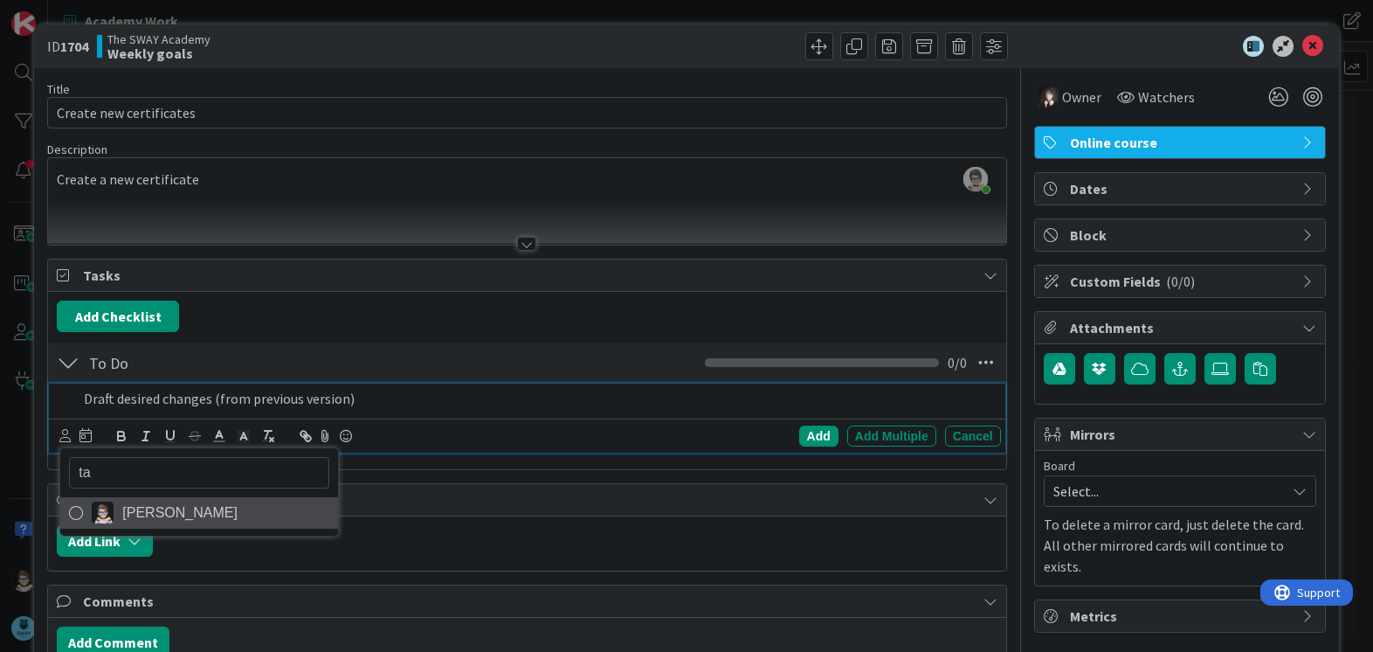
click at [75, 514] on icon at bounding box center [76, 513] width 14 height 26
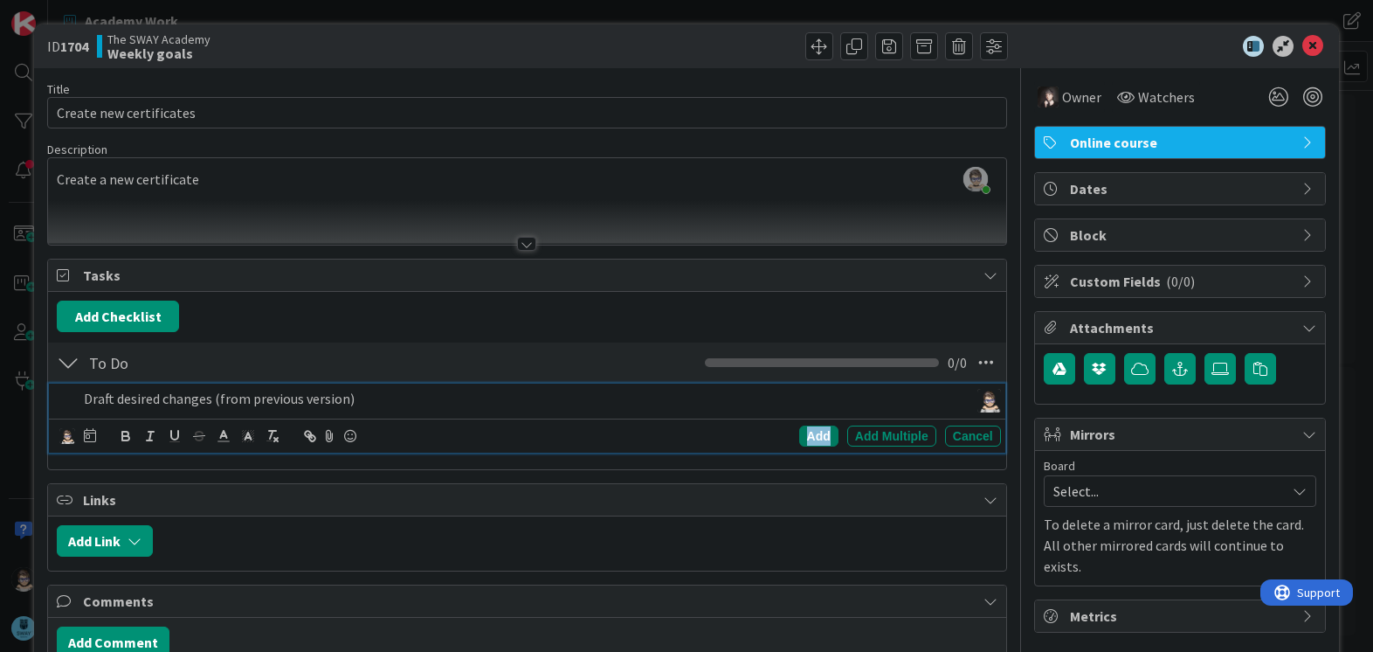
click at [810, 431] on div "Add" at bounding box center [818, 435] width 39 height 21
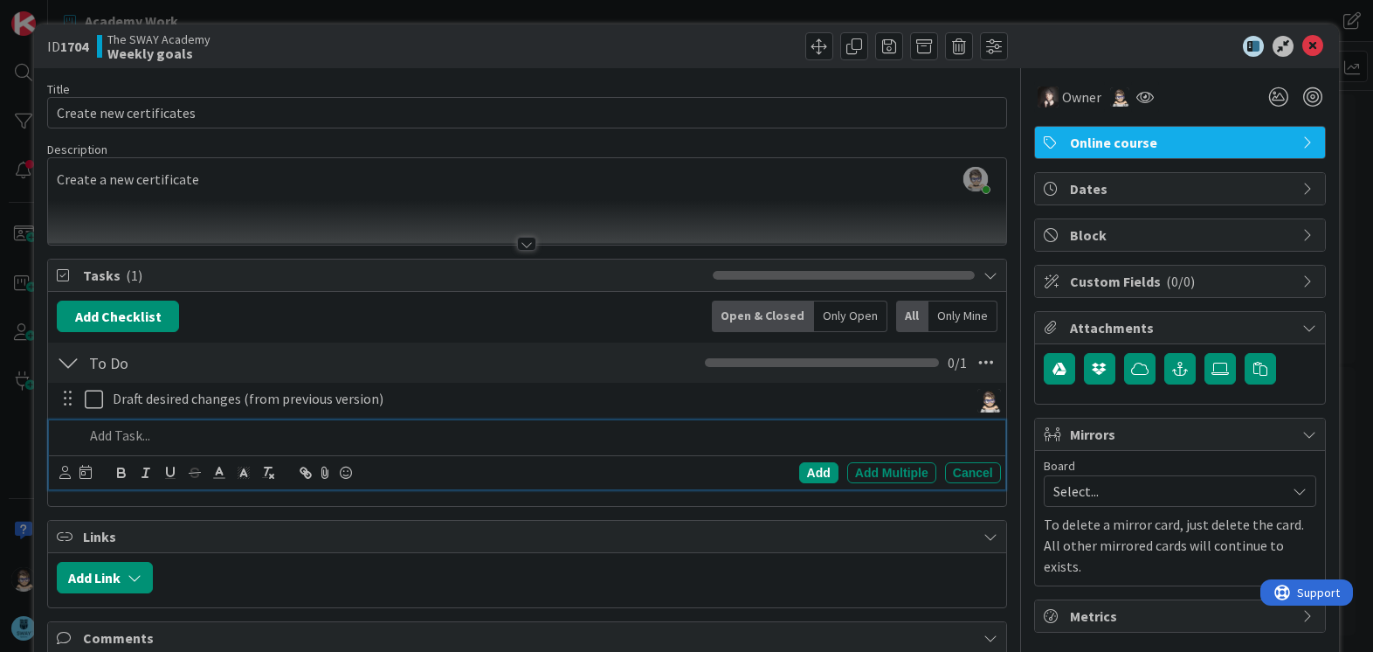
click at [141, 432] on p at bounding box center [538, 435] width 909 height 20
click at [67, 470] on icon at bounding box center [64, 472] width 11 height 13
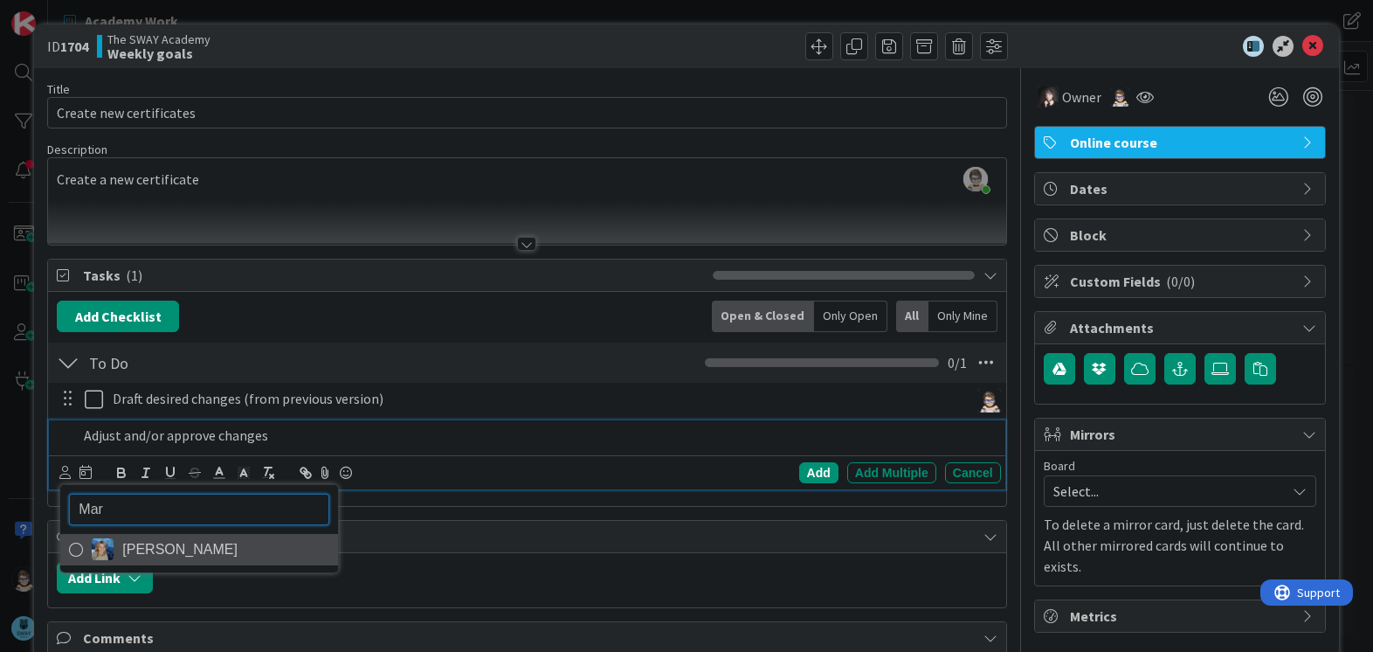
click at [70, 555] on icon at bounding box center [76, 549] width 14 height 26
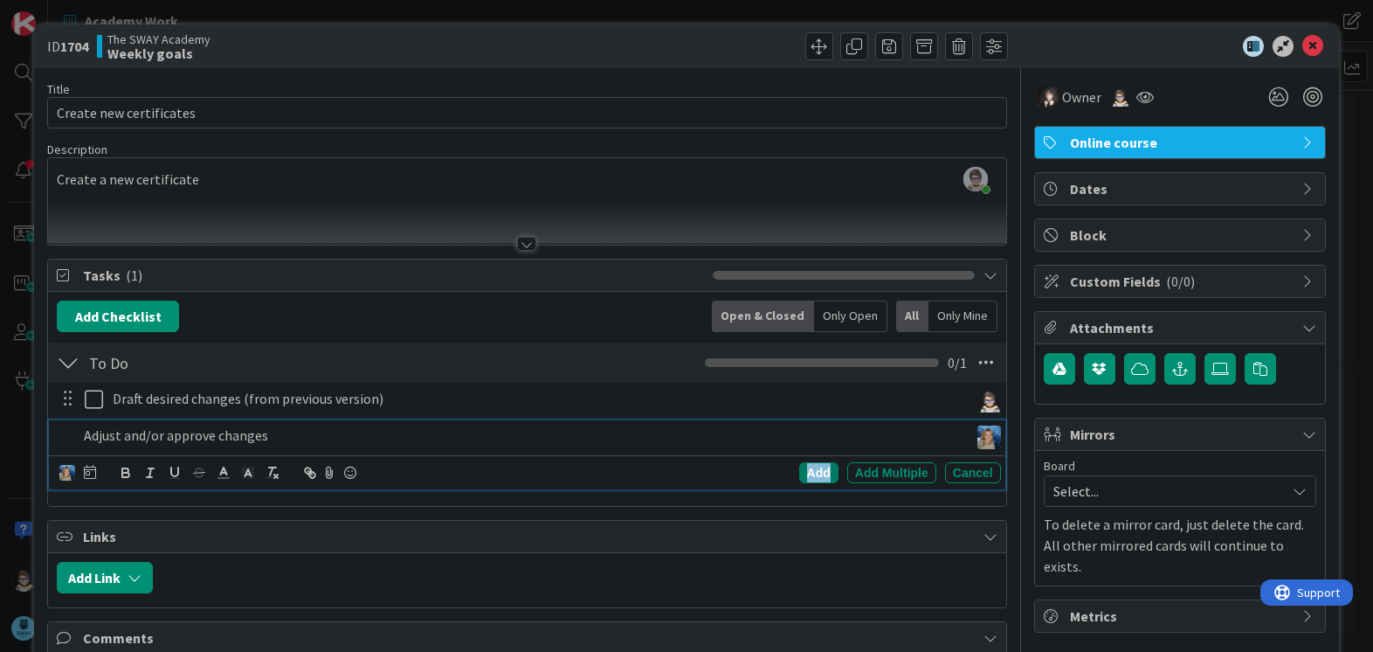
click at [801, 469] on div "Add" at bounding box center [818, 472] width 39 height 21
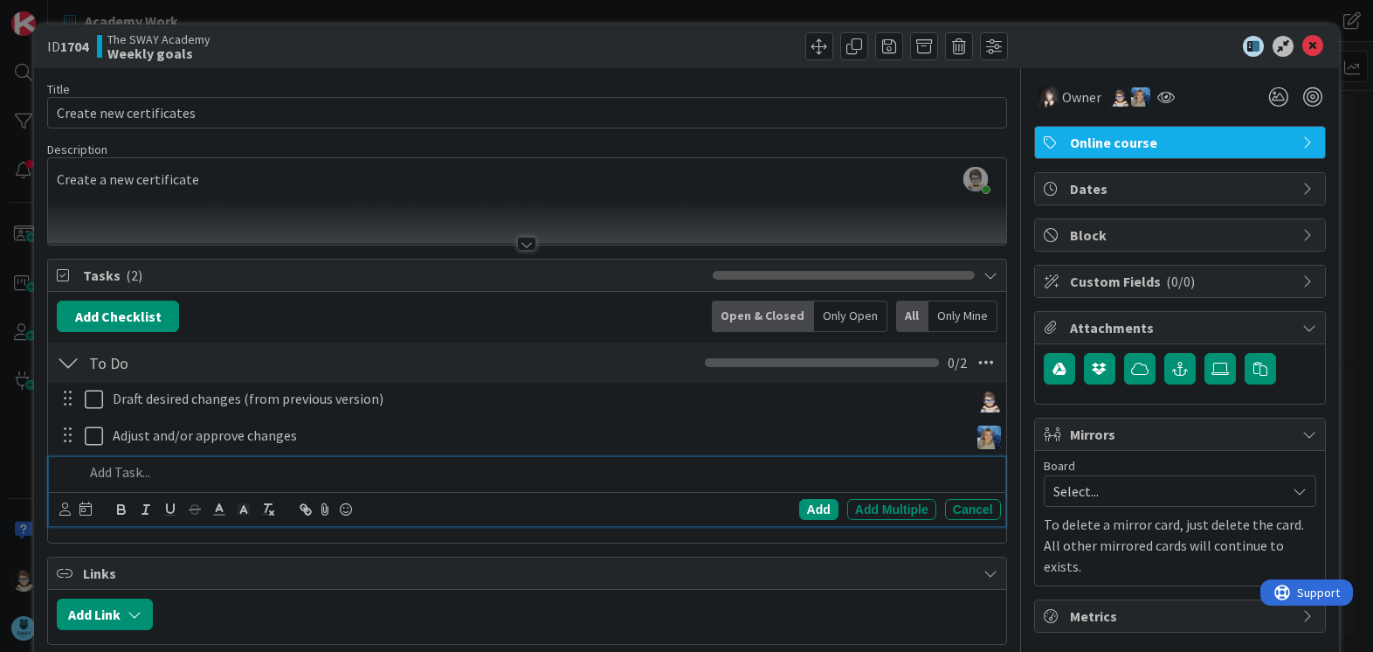
click at [133, 479] on p at bounding box center [538, 472] width 909 height 20
click at [60, 512] on icon at bounding box center [64, 508] width 11 height 13
drag, startPoint x: 128, startPoint y: 543, endPoint x: -22, endPoint y: 549, distance: 149.5
click at [0, 549] on html "Academy Work Academy Work Kanban The SWAY Academy 1x 2x 3x 39 New 16 Monthly go…" at bounding box center [686, 326] width 1373 height 652
type input "bar"
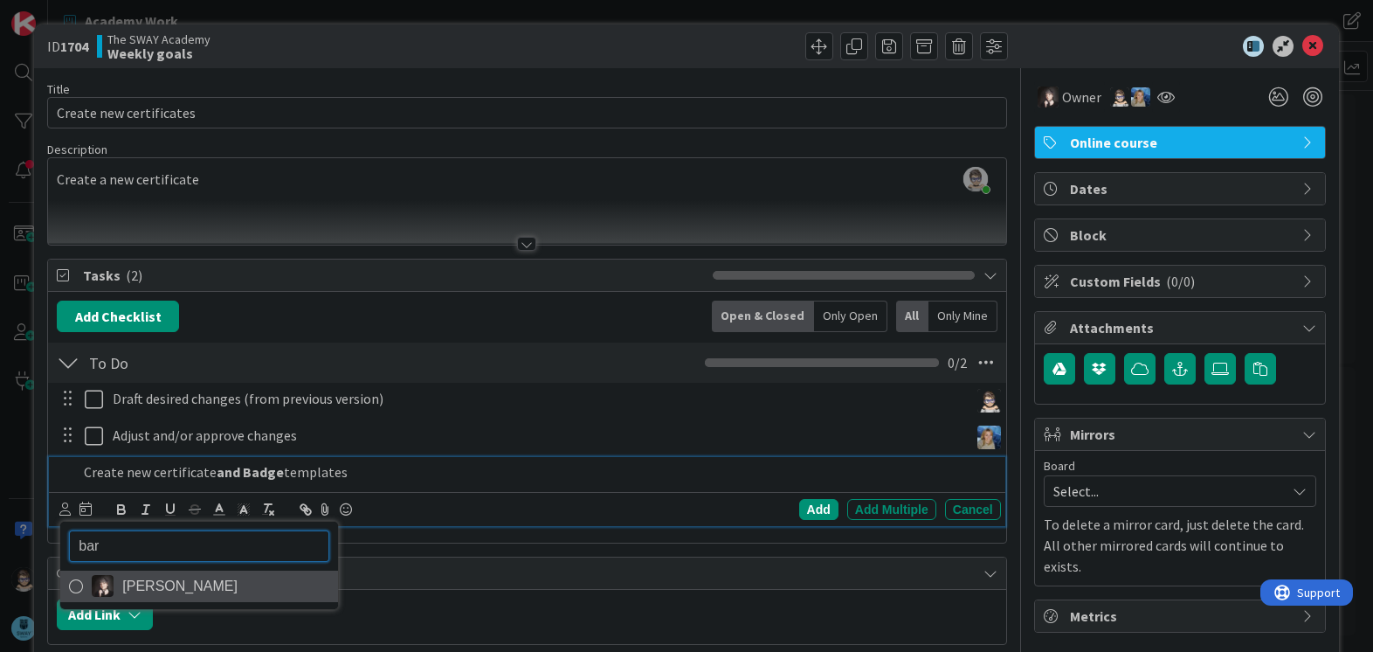
click at [73, 582] on icon at bounding box center [76, 586] width 14 height 26
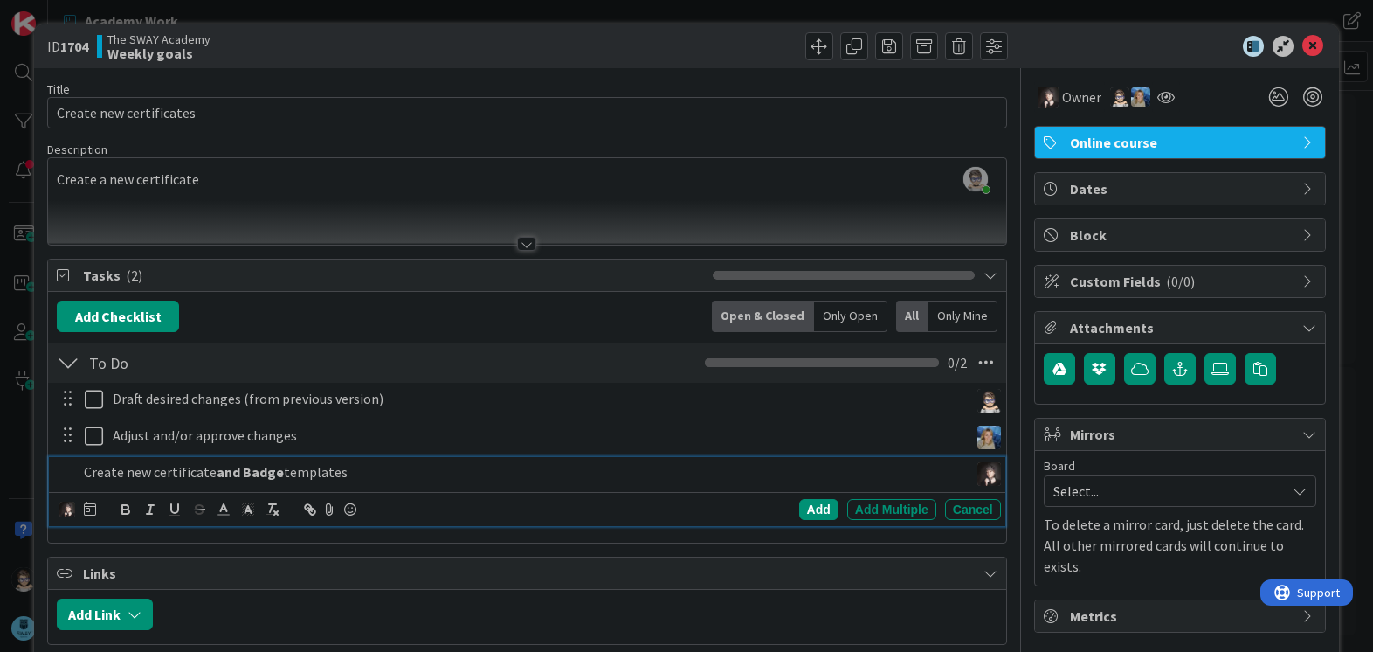
click at [415, 466] on p "Create new certificate and Badge templates" at bounding box center [522, 472] width 877 height 20
click at [813, 506] on div "Add" at bounding box center [818, 509] width 39 height 21
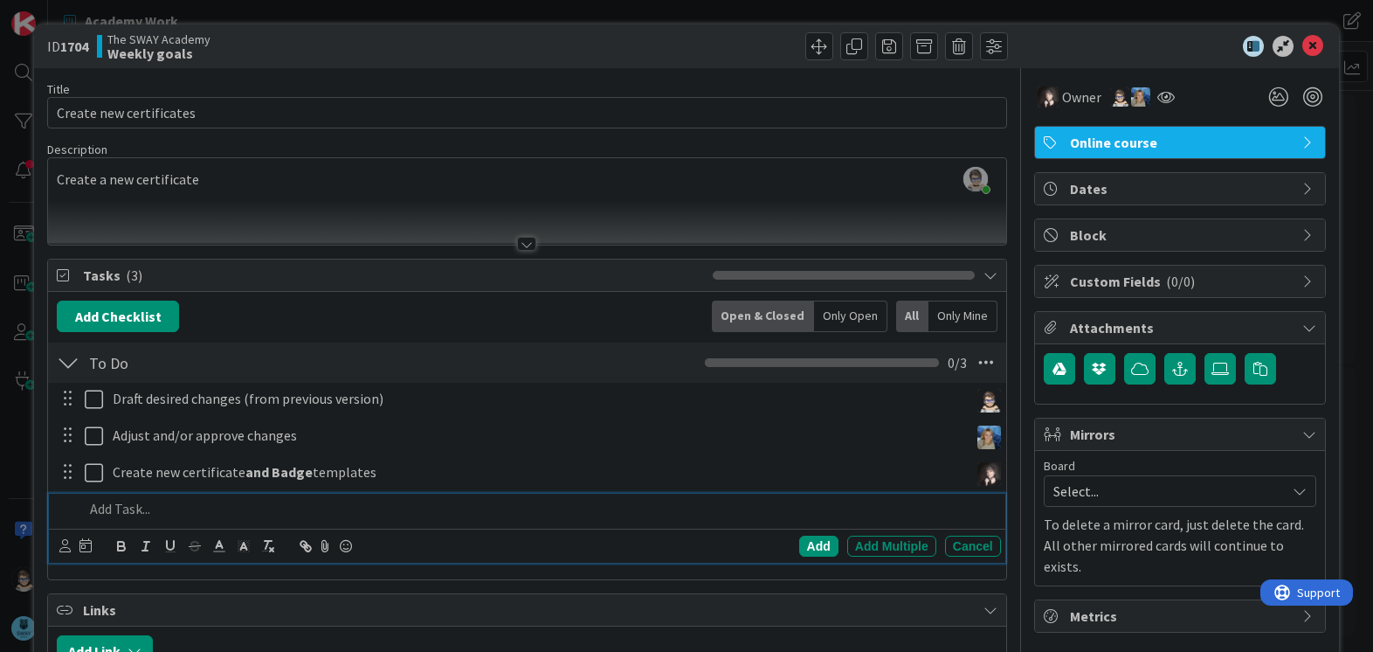
click at [105, 506] on p at bounding box center [538, 509] width 909 height 20
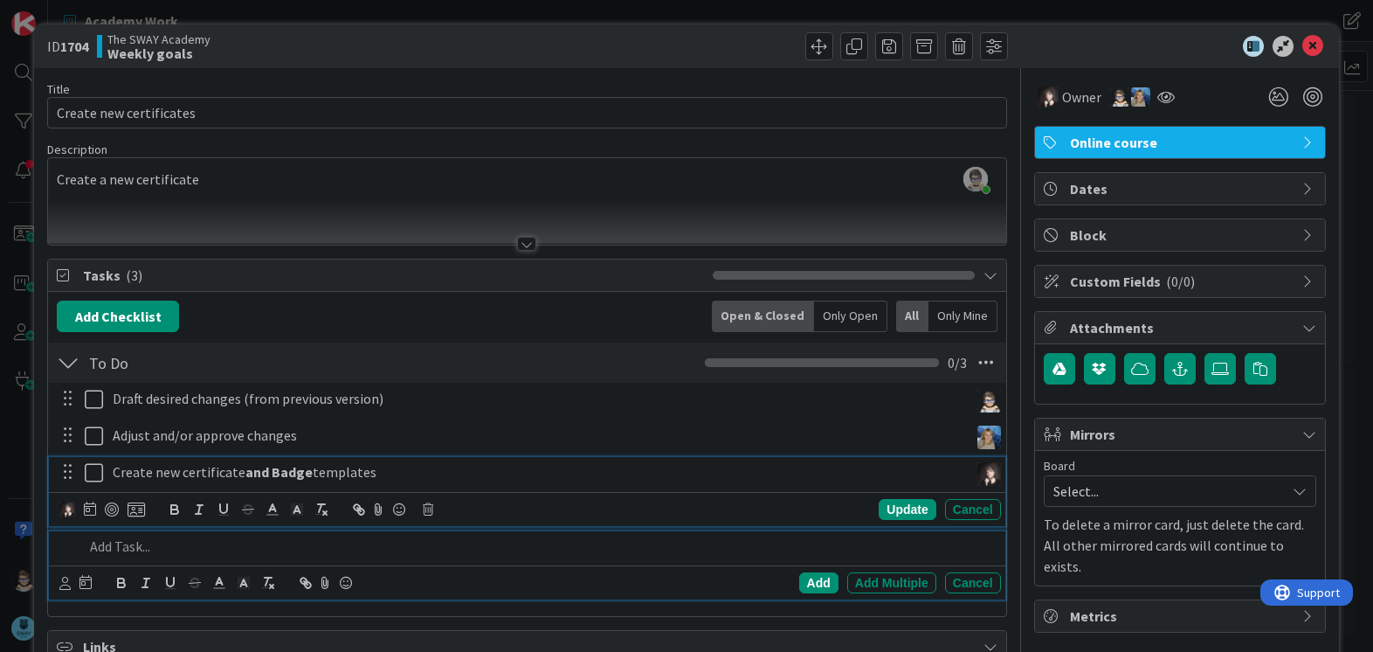
click at [367, 479] on p "Create new certificate and Badge templates" at bounding box center [537, 472] width 849 height 20
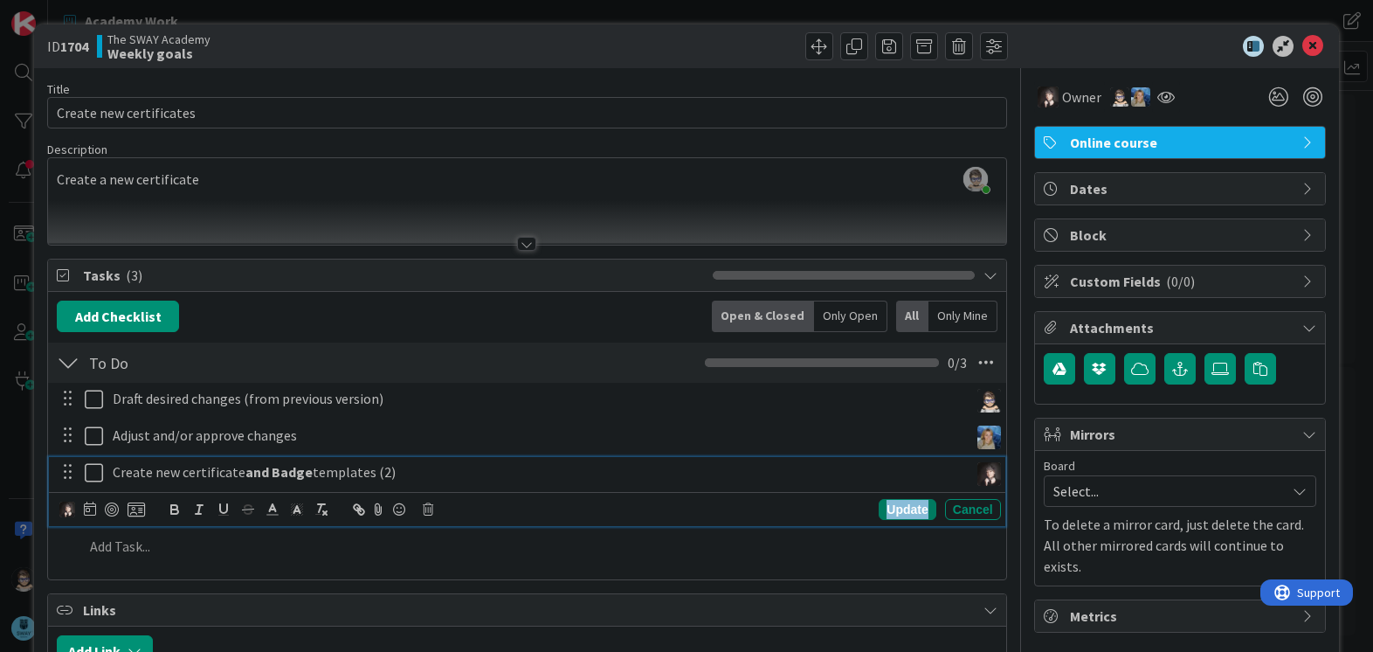
click at [901, 507] on div "Update" at bounding box center [907, 509] width 57 height 21
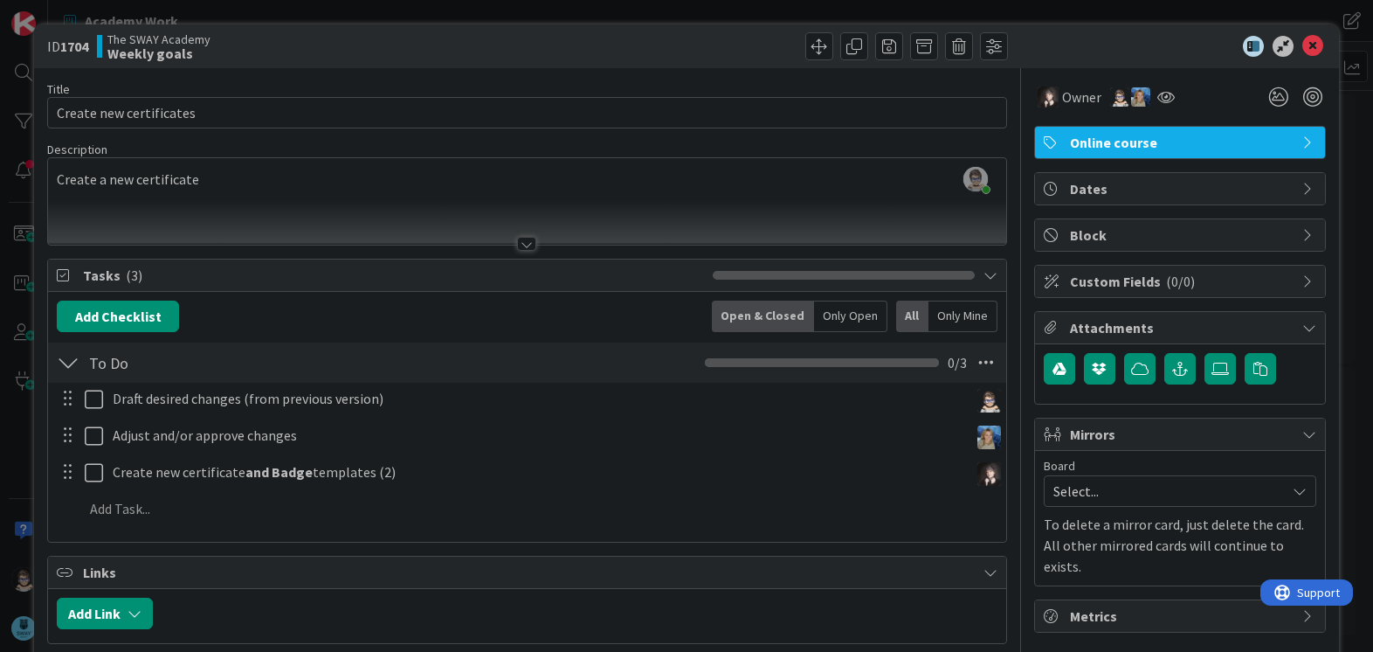
click at [263, 170] on div "[PERSON_NAME] joined 2 m ago Create a new certificate" at bounding box center [526, 201] width 957 height 86
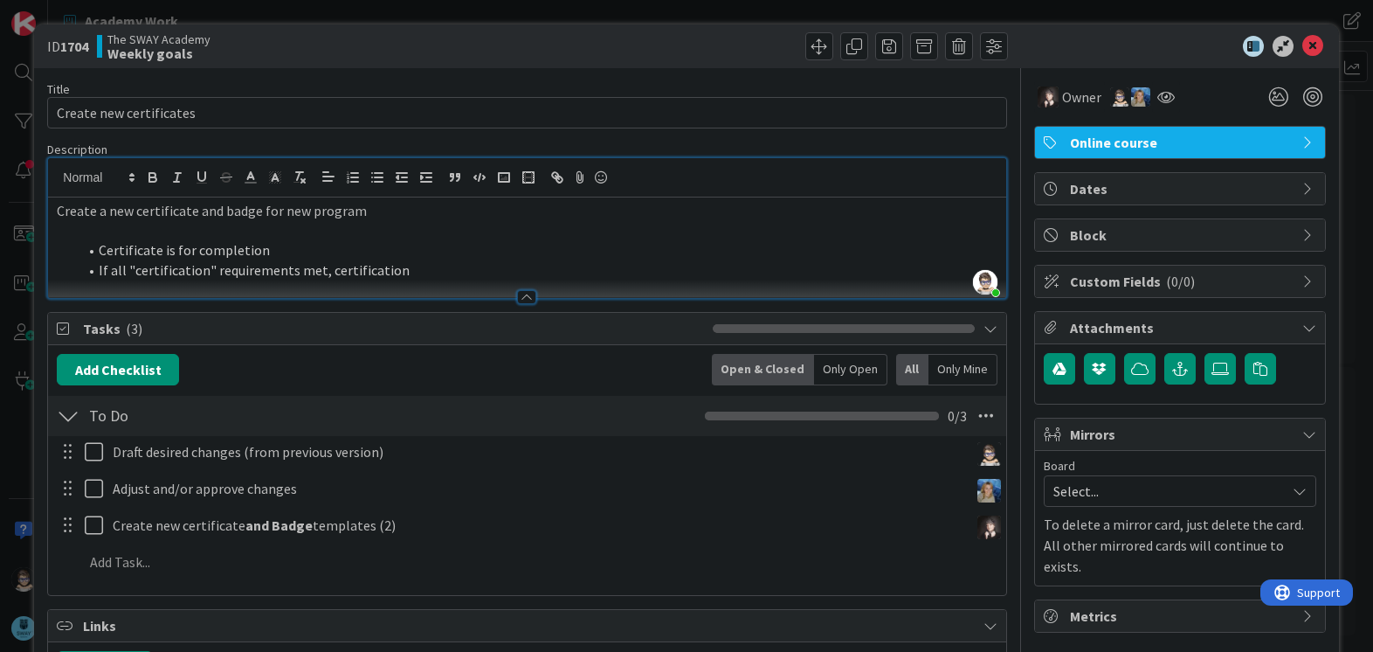
click at [297, 251] on li "Certificate is for completion" at bounding box center [537, 250] width 919 height 20
click at [439, 269] on li "If all "certification" requirements met, certification" at bounding box center [537, 270] width 919 height 20
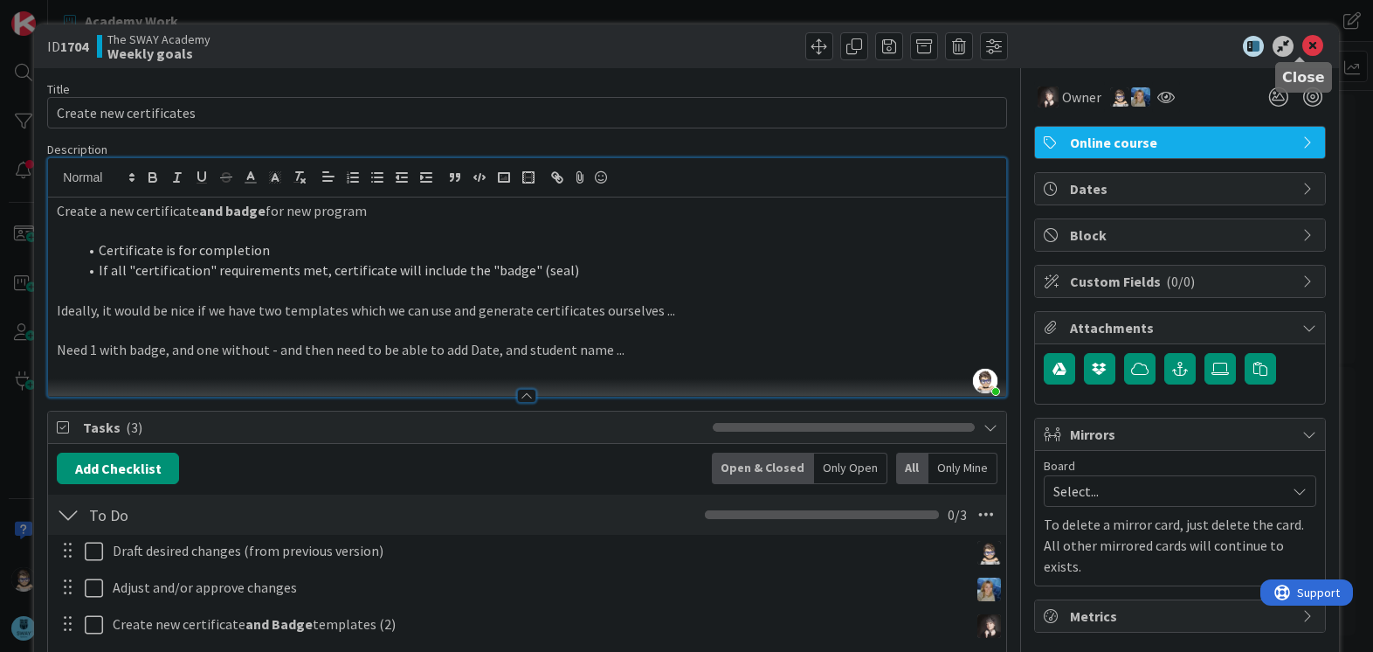
click at [1302, 46] on icon at bounding box center [1312, 46] width 21 height 21
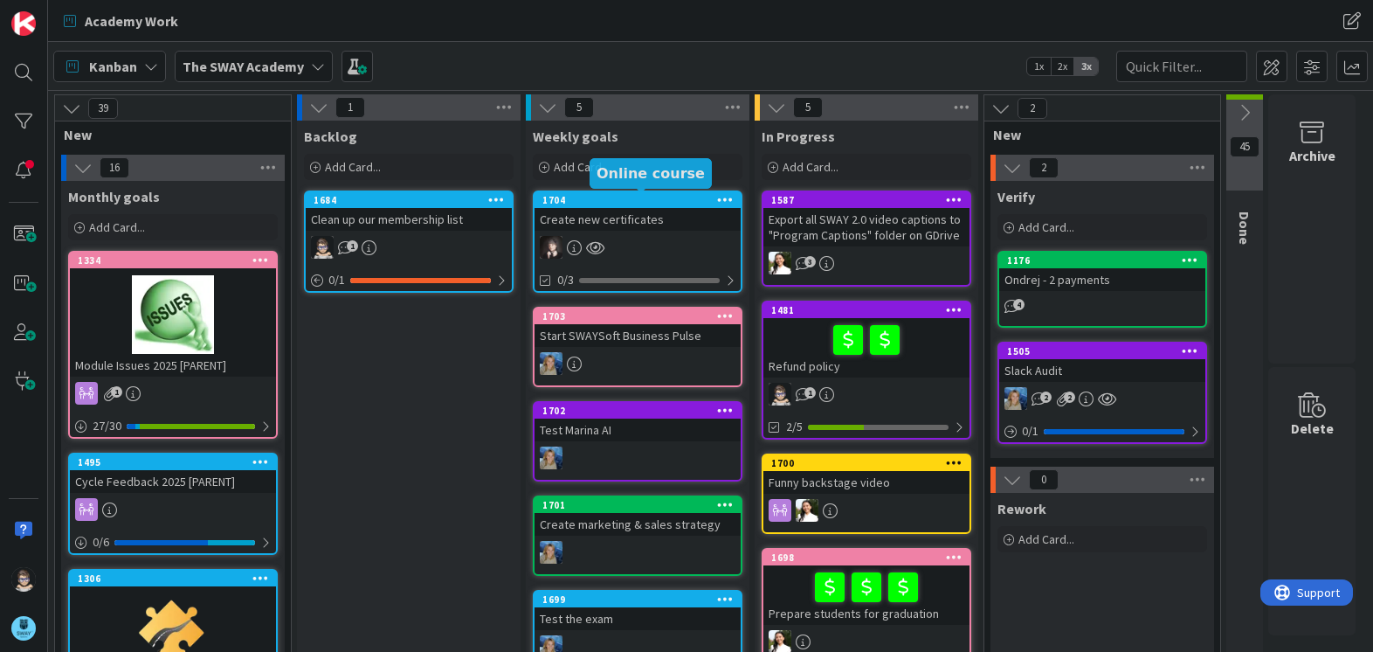
click at [658, 199] on div "1704" at bounding box center [641, 200] width 198 height 12
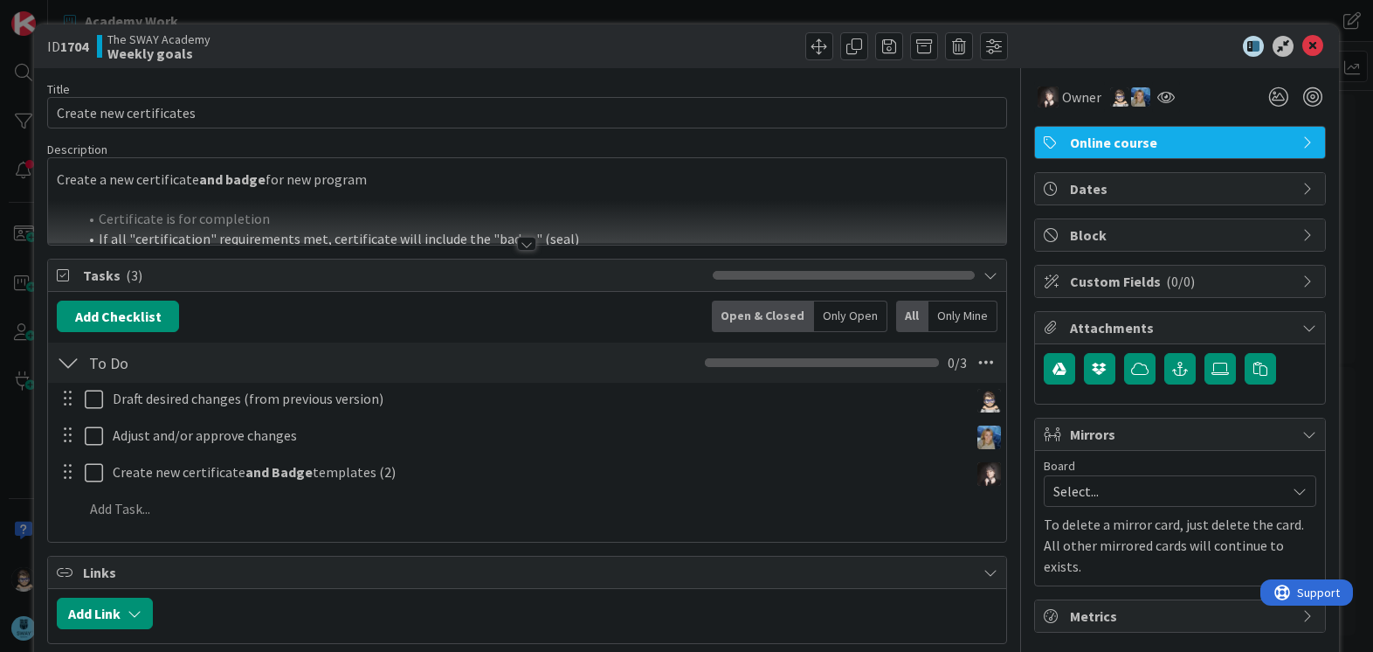
click at [519, 244] on div at bounding box center [526, 244] width 19 height 14
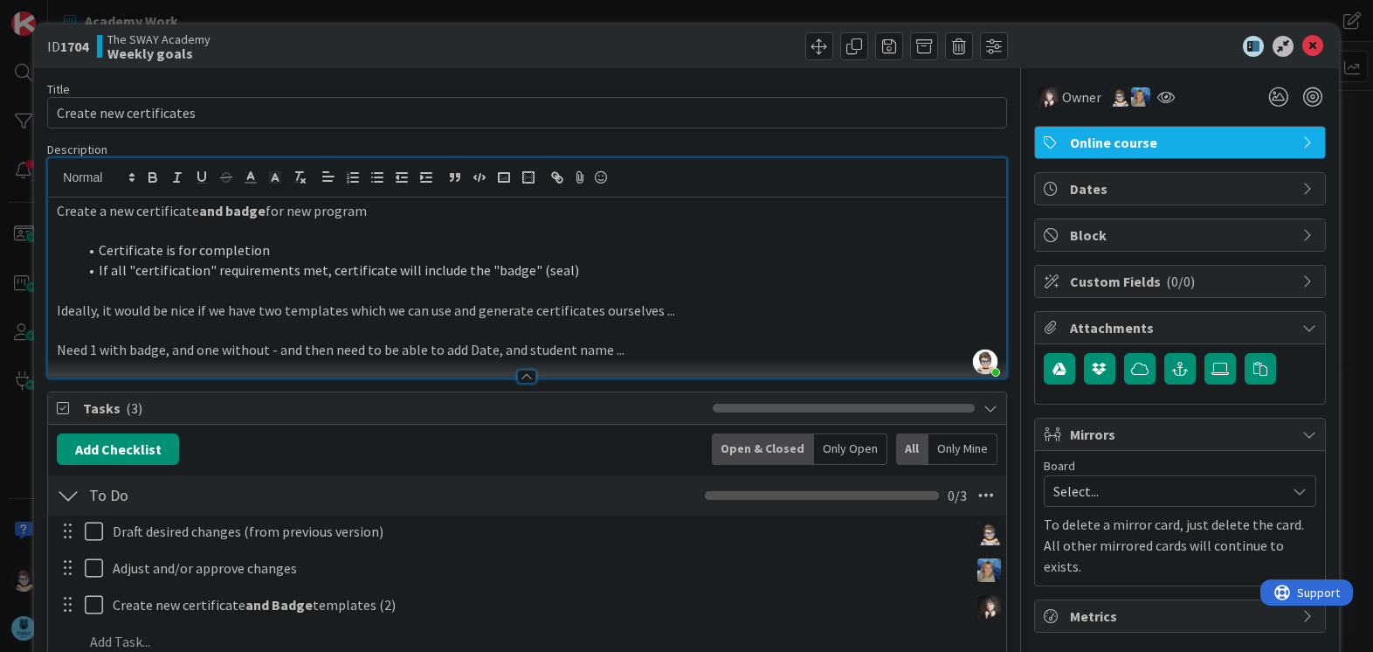
click at [373, 215] on p "Create a new certificate and badge for new program" at bounding box center [527, 211] width 940 height 20
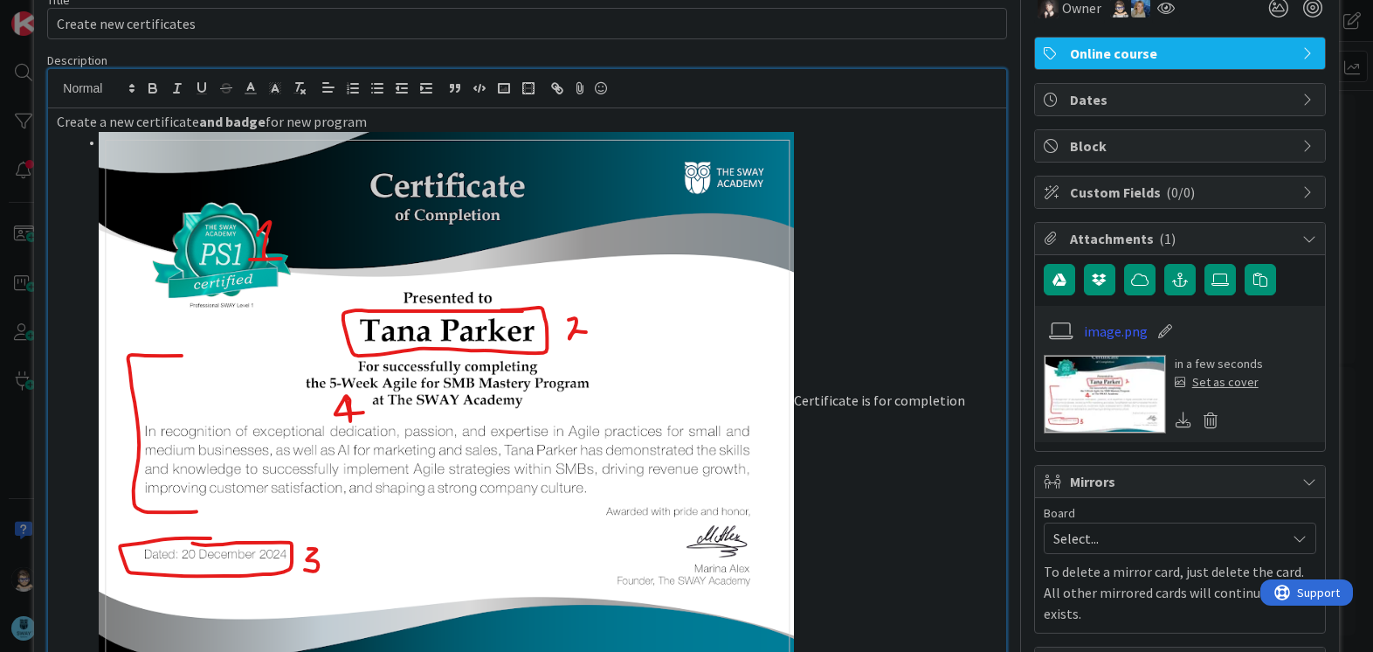
scroll to position [88, 0]
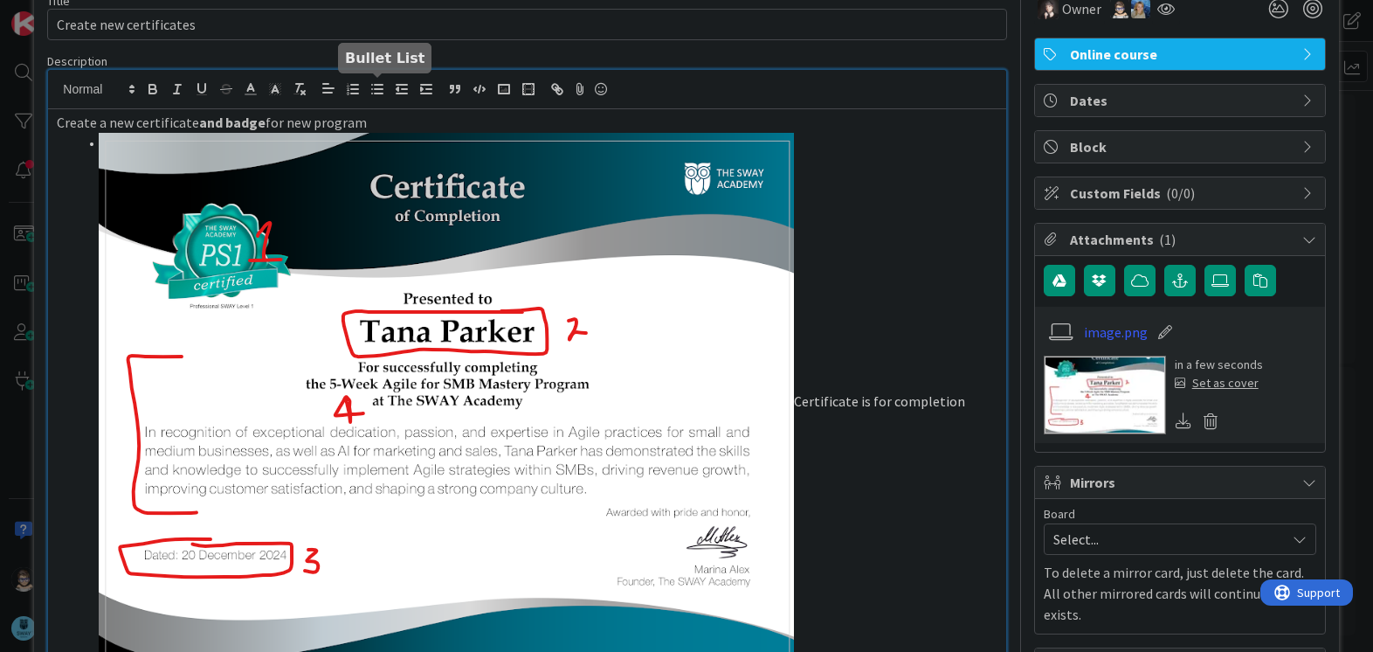
click at [375, 91] on icon "button" at bounding box center [377, 89] width 16 height 16
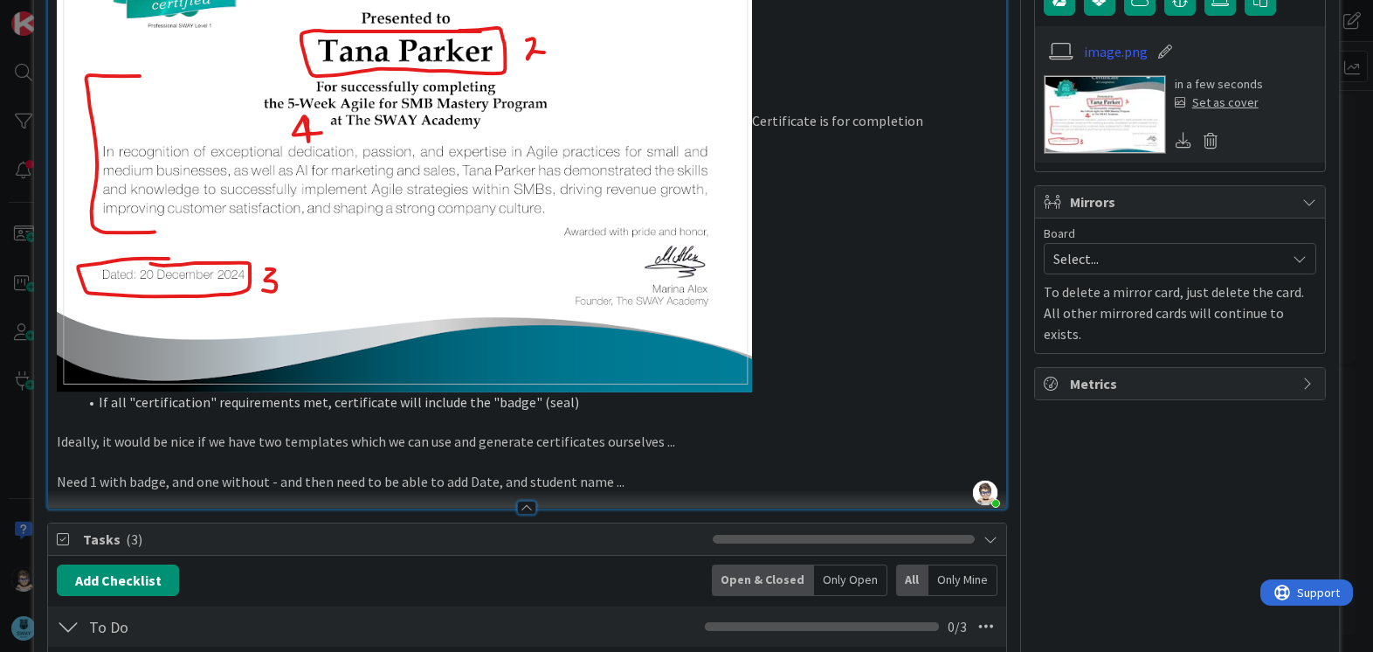
scroll to position [369, 0]
click at [754, 123] on p "Certificate is for completion" at bounding box center [527, 122] width 940 height 540
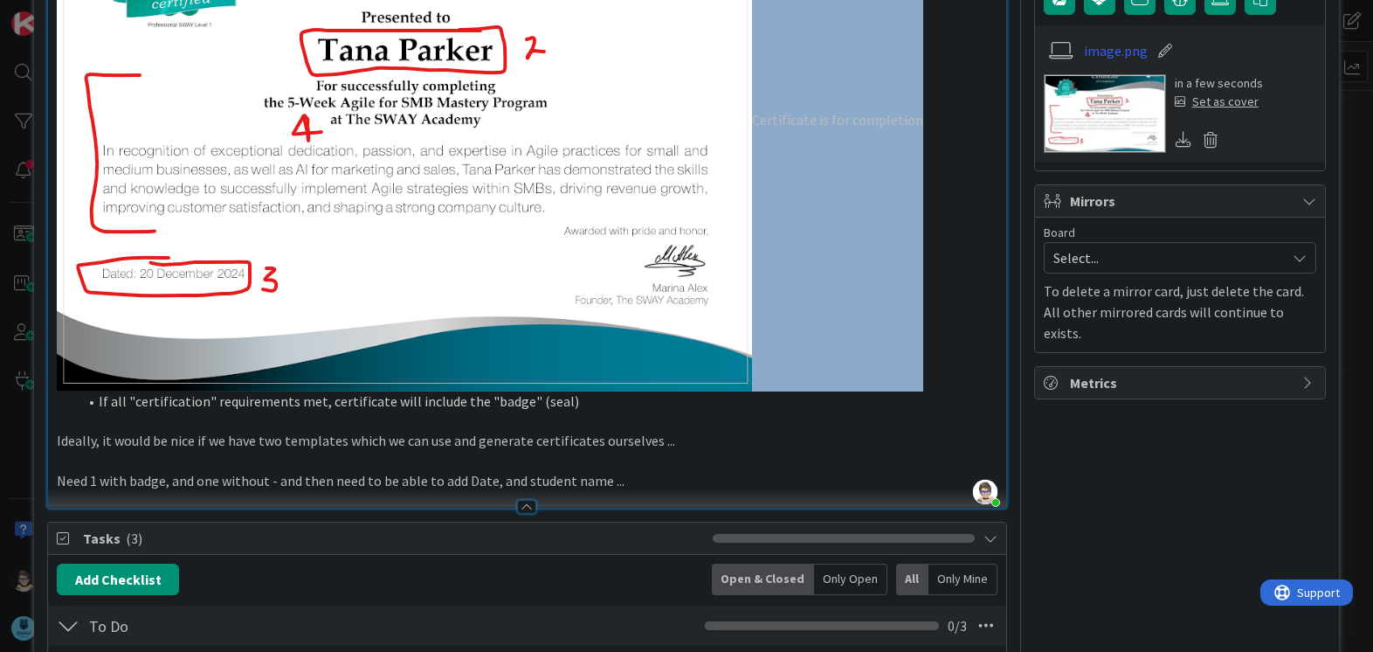
drag, startPoint x: 753, startPoint y: 121, endPoint x: 959, endPoint y: 128, distance: 206.2
click at [959, 128] on p "Certificate is for completion" at bounding box center [527, 122] width 940 height 540
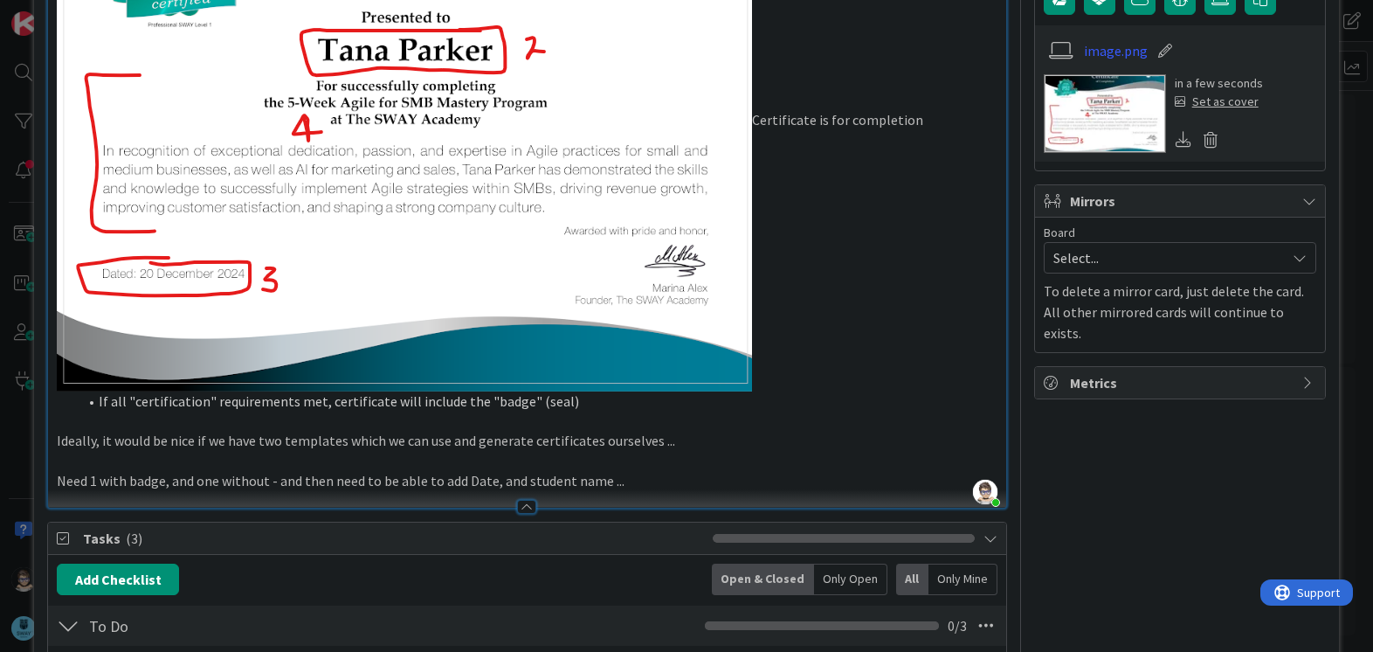
scroll to position [221, 0]
